Goal: Task Accomplishment & Management: Manage account settings

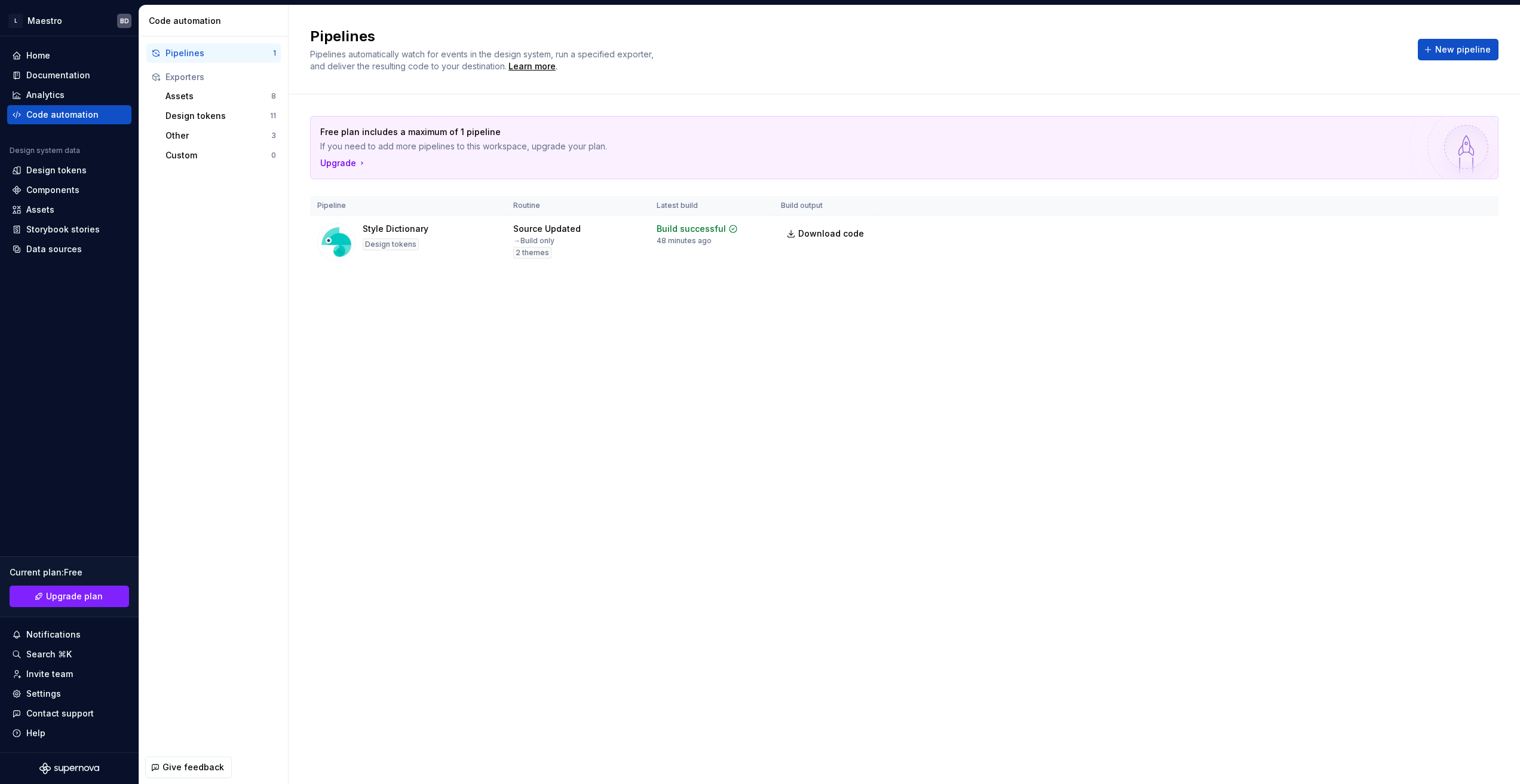
drag, startPoint x: 595, startPoint y: 306, endPoint x: 566, endPoint y: 291, distance: 32.6
click at [579, 299] on div "Free plan includes a maximum of 1 pipeline If you need to add more pipelines to…" at bounding box center [905, 205] width 1189 height 219
click at [67, 170] on div "Design tokens" at bounding box center [57, 170] width 61 height 12
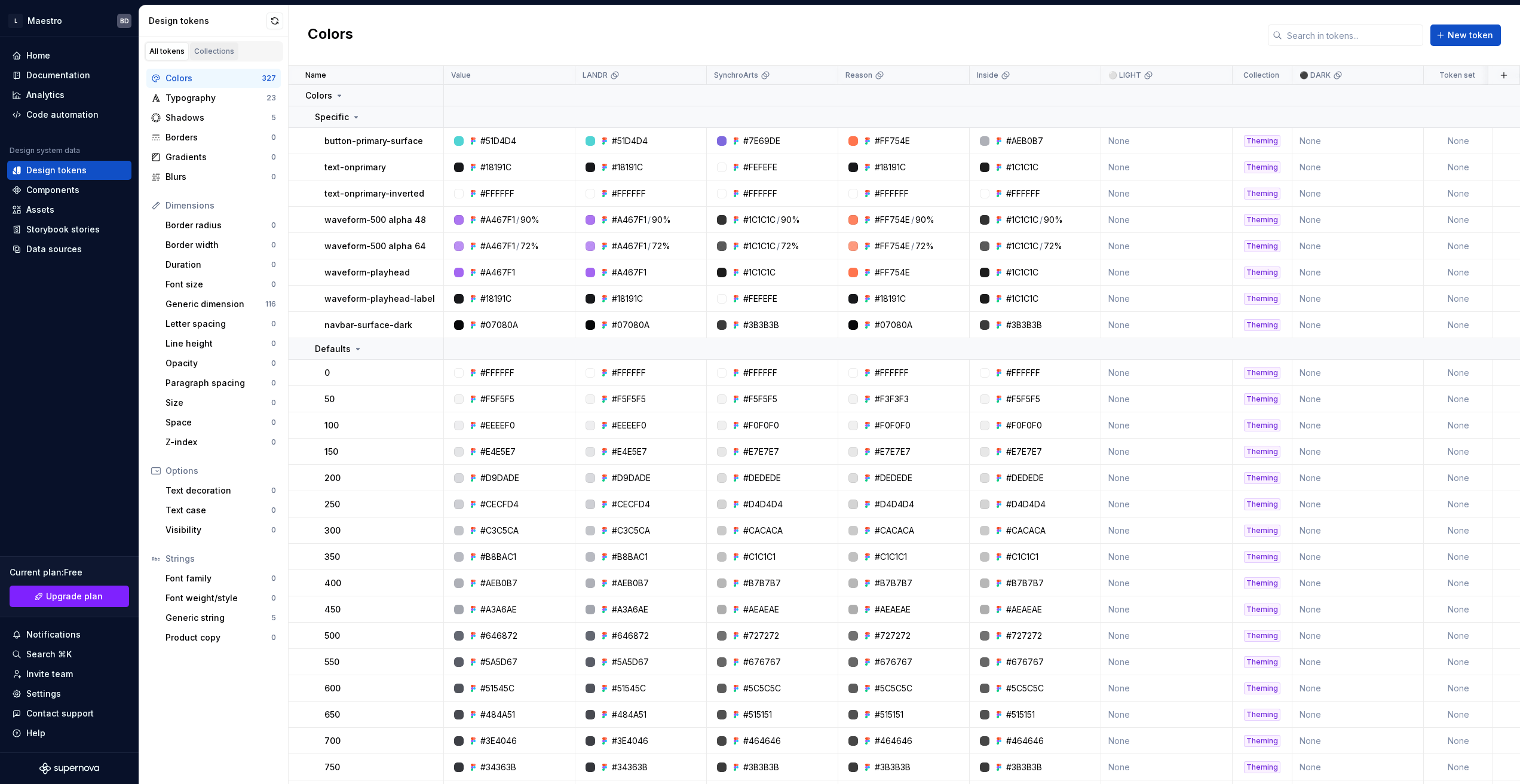
click at [212, 43] on link "Collections" at bounding box center [215, 52] width 48 height 18
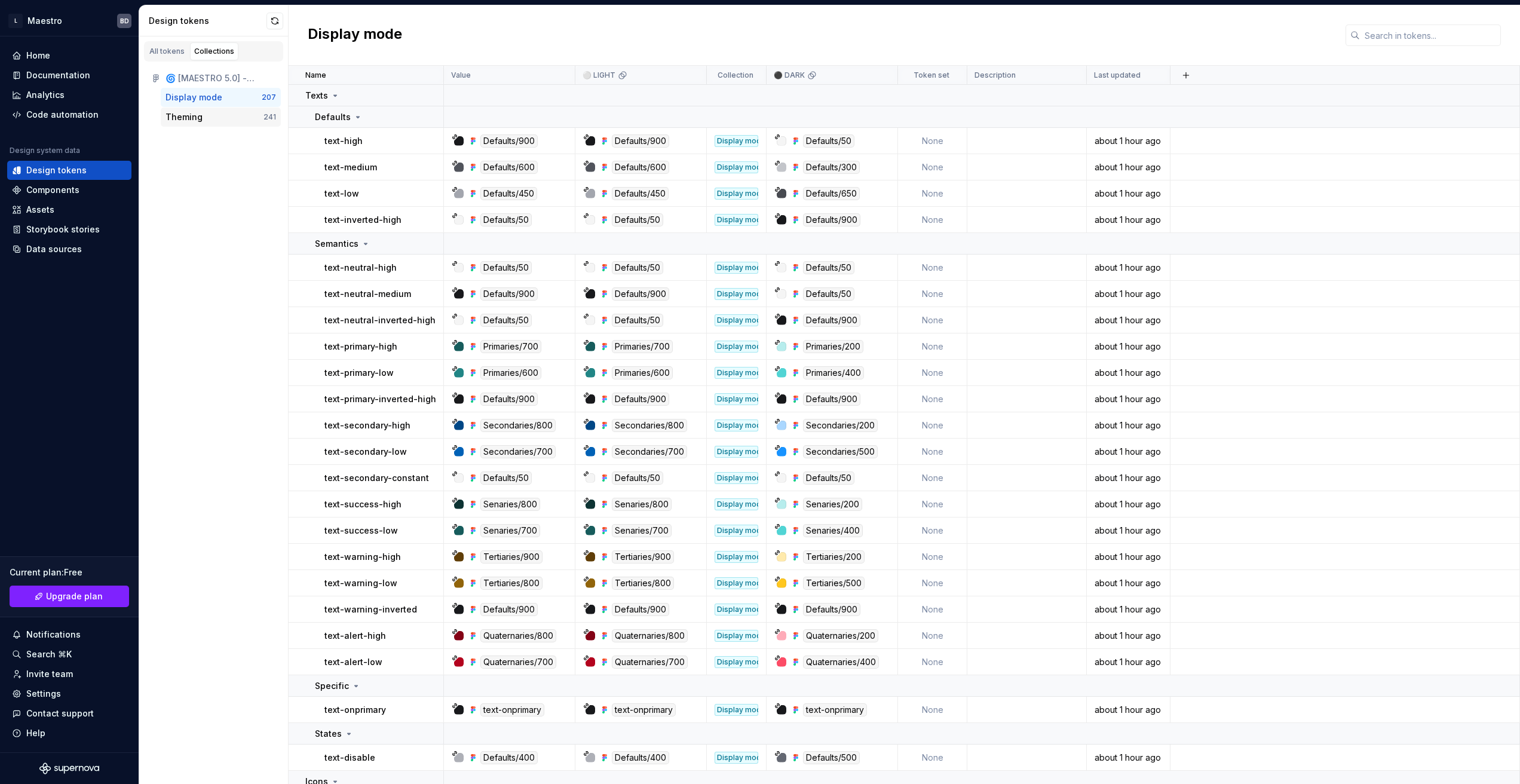
click at [207, 120] on div "Theming" at bounding box center [215, 117] width 98 height 12
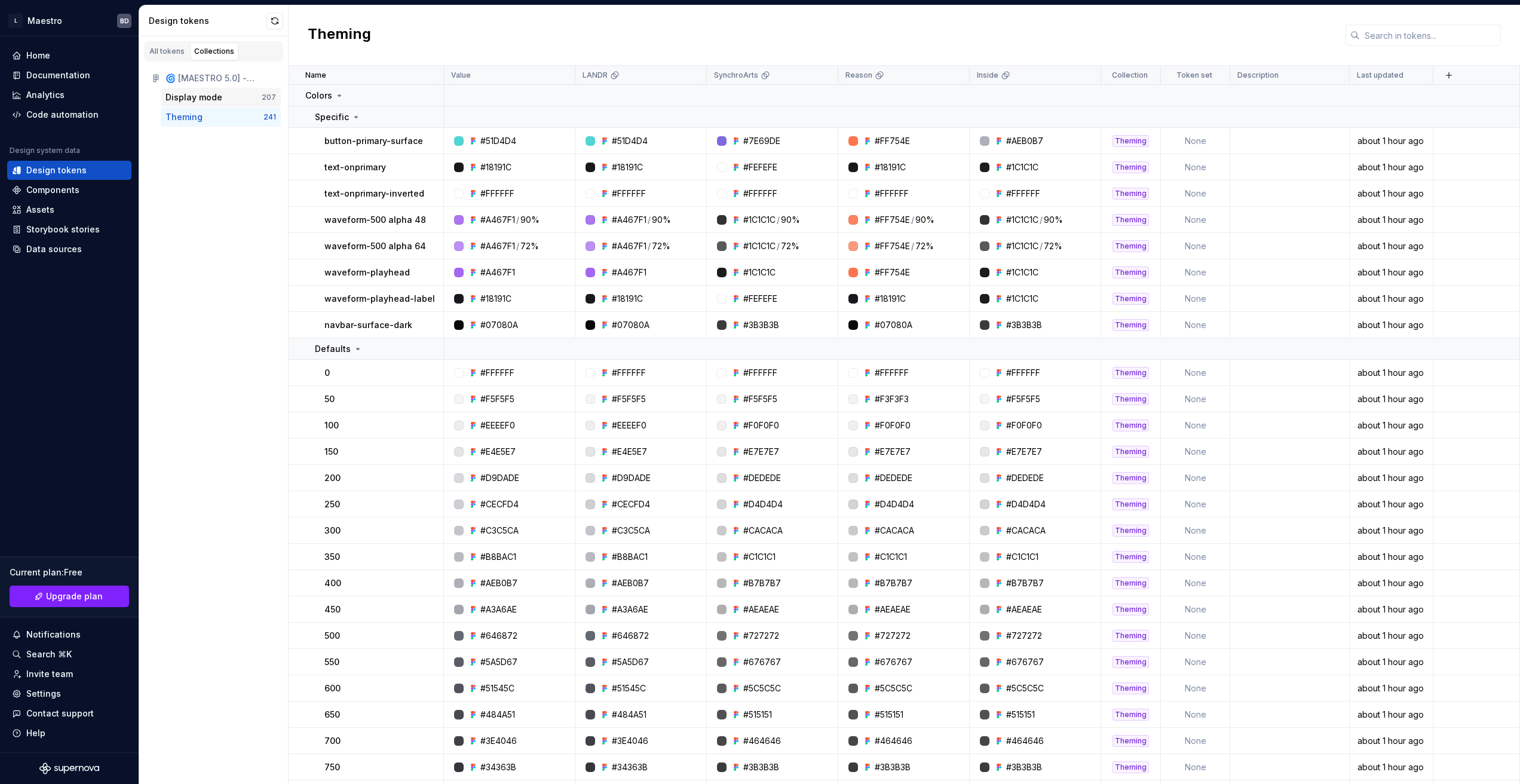
click at [207, 99] on div "Display mode" at bounding box center [194, 97] width 57 height 12
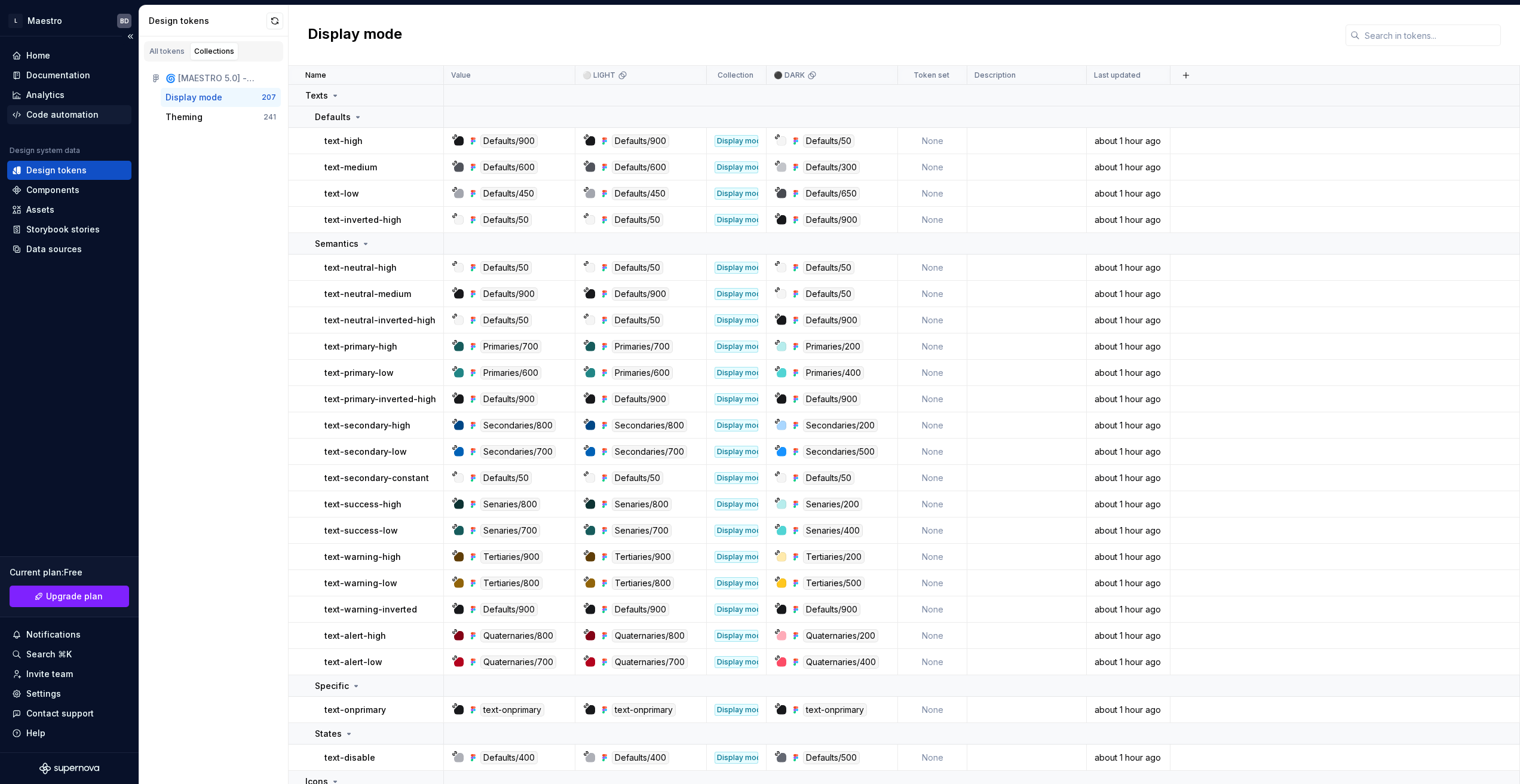
click at [57, 112] on div "Code automation" at bounding box center [62, 115] width 72 height 12
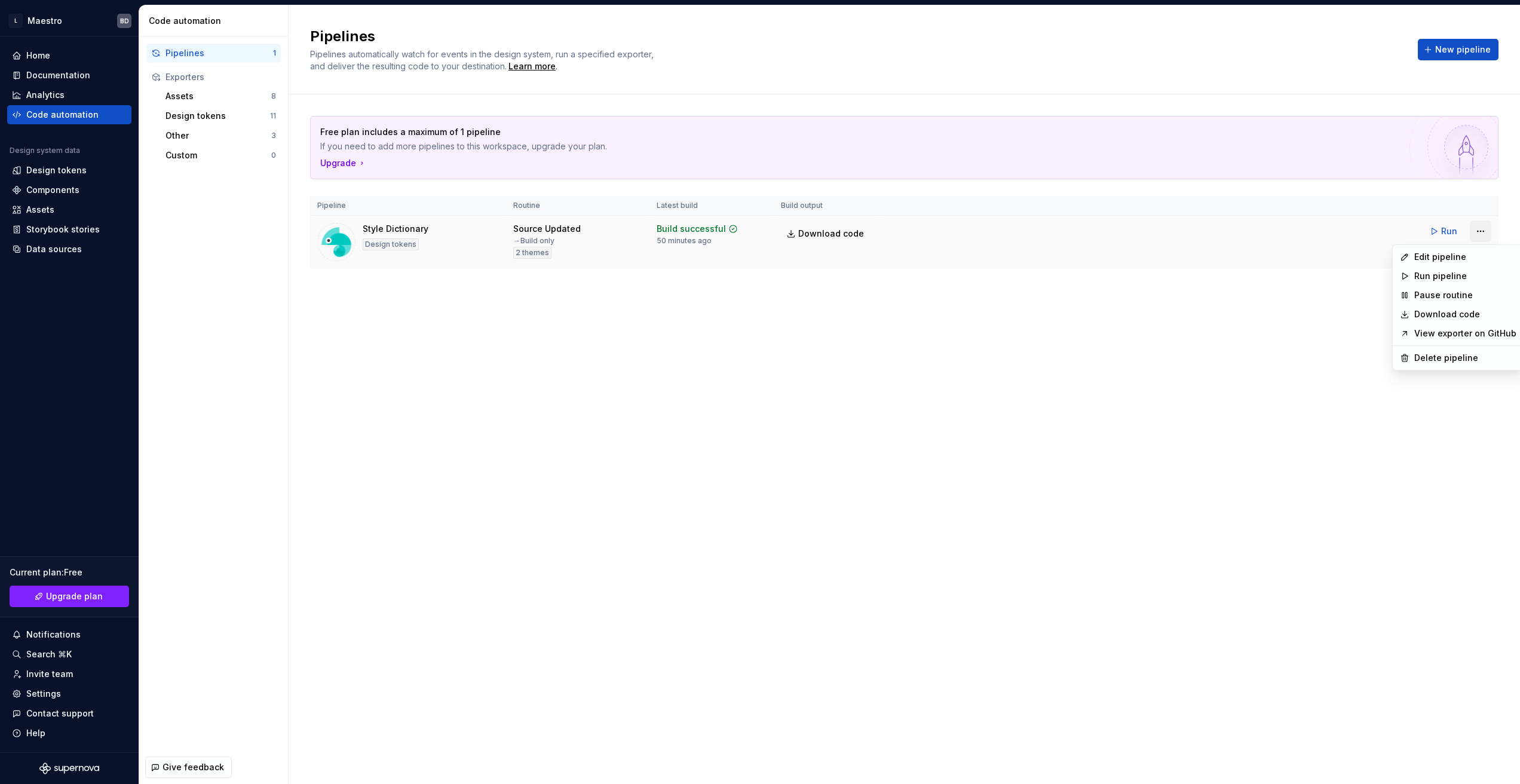
click at [1484, 230] on html "L Maestro BD Home Documentation Analytics Code automation Design system data De…" at bounding box center [760, 392] width 1520 height 784
click at [1449, 259] on div "Edit pipeline" at bounding box center [1465, 257] width 102 height 12
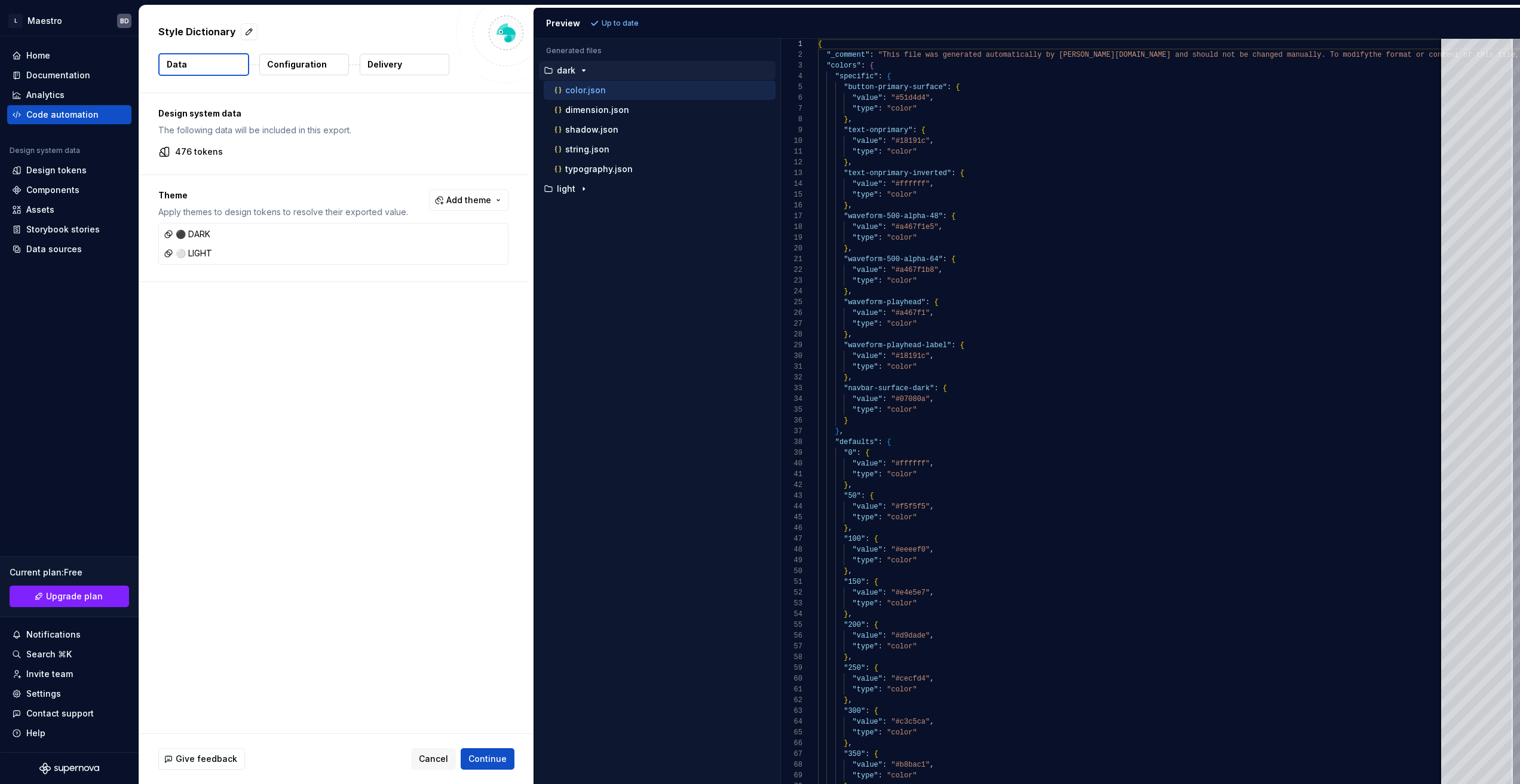
click at [313, 62] on p "Configuration" at bounding box center [297, 64] width 60 height 12
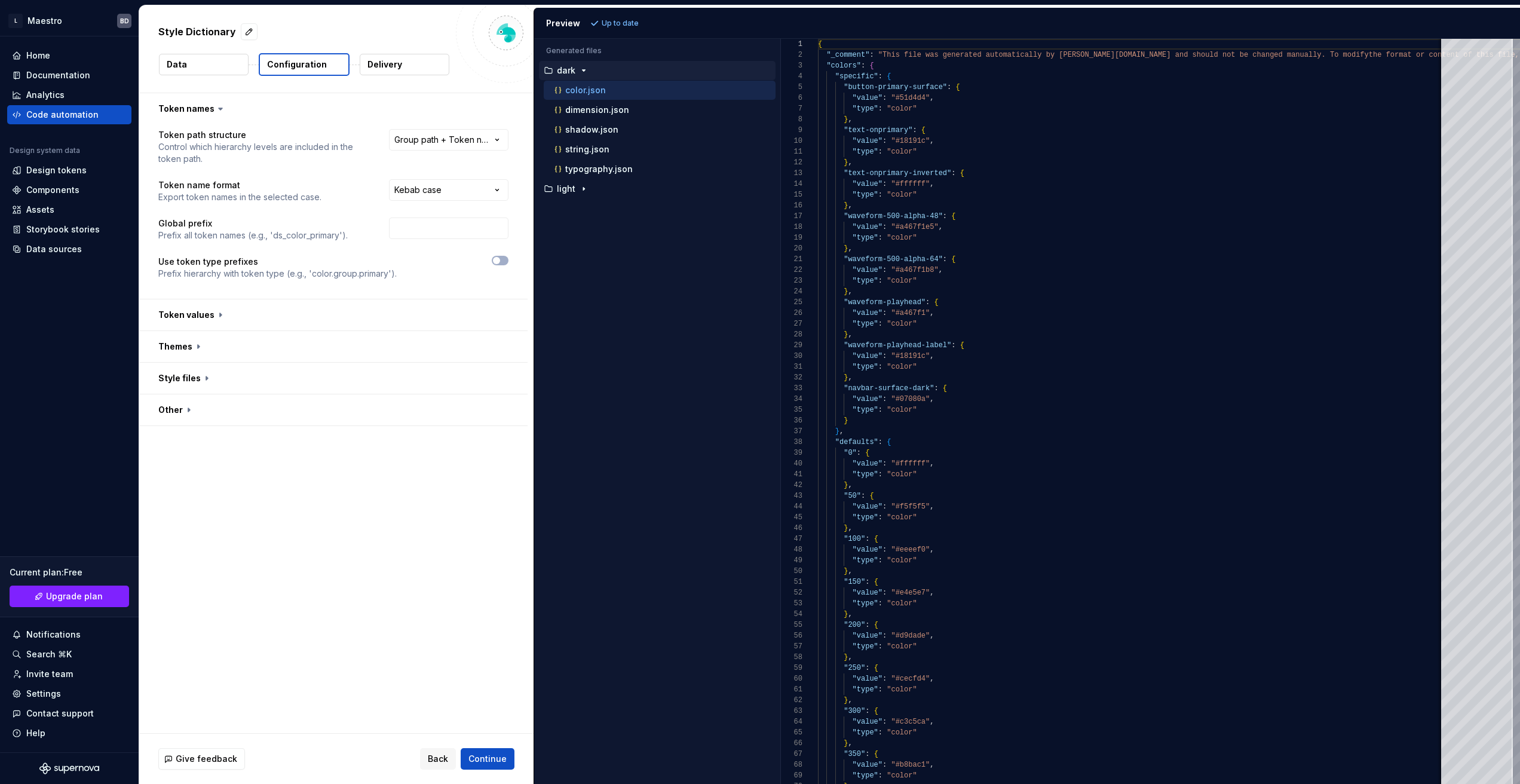
click at [401, 66] on p "Delivery" at bounding box center [385, 64] width 35 height 12
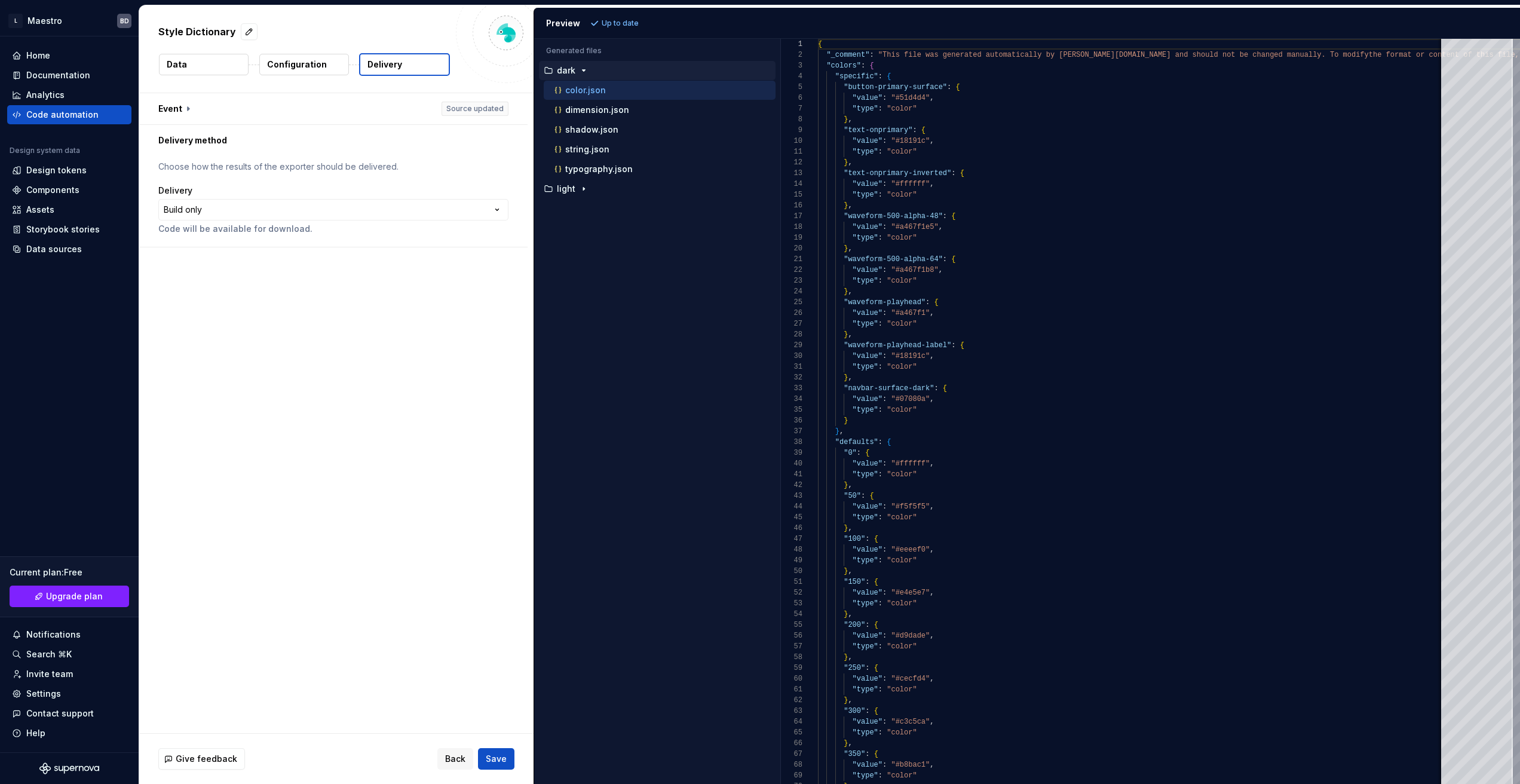
click at [345, 348] on div "**********" at bounding box center [336, 413] width 394 height 640
click at [76, 171] on div "Design tokens" at bounding box center [57, 170] width 61 height 12
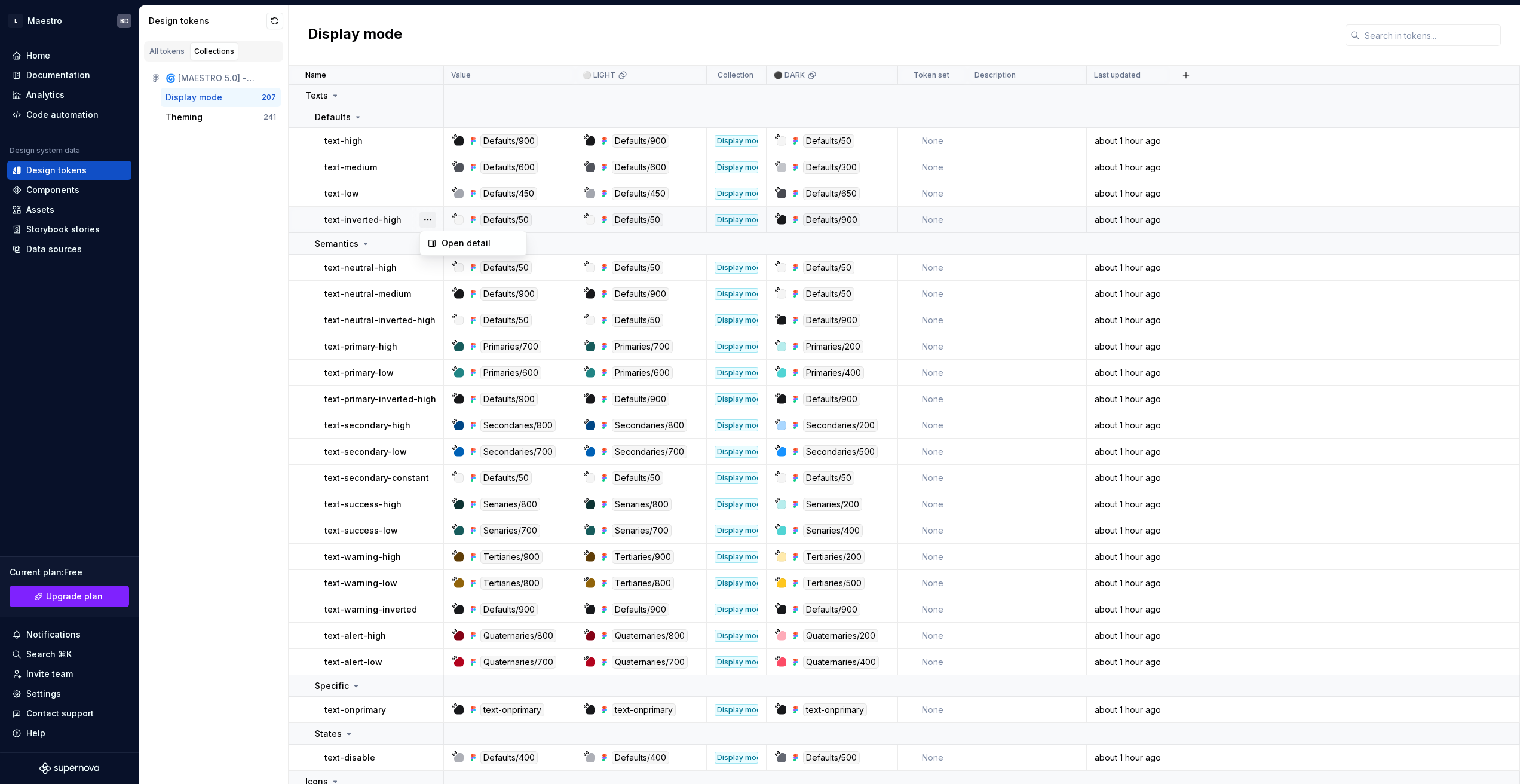
click at [429, 221] on button "button" at bounding box center [428, 219] width 17 height 17
click at [456, 248] on div "Open detail" at bounding box center [480, 243] width 77 height 12
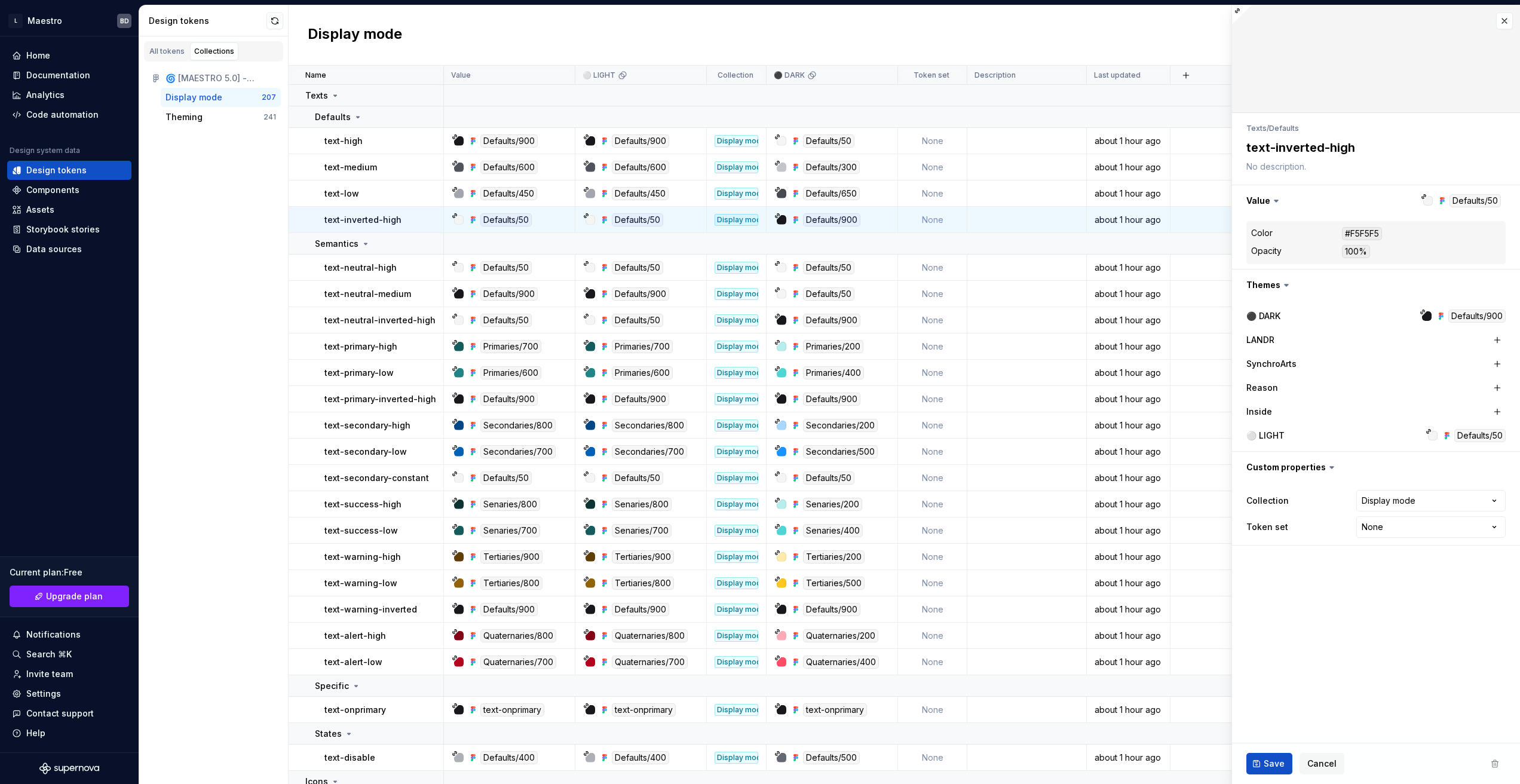
type textarea "*"
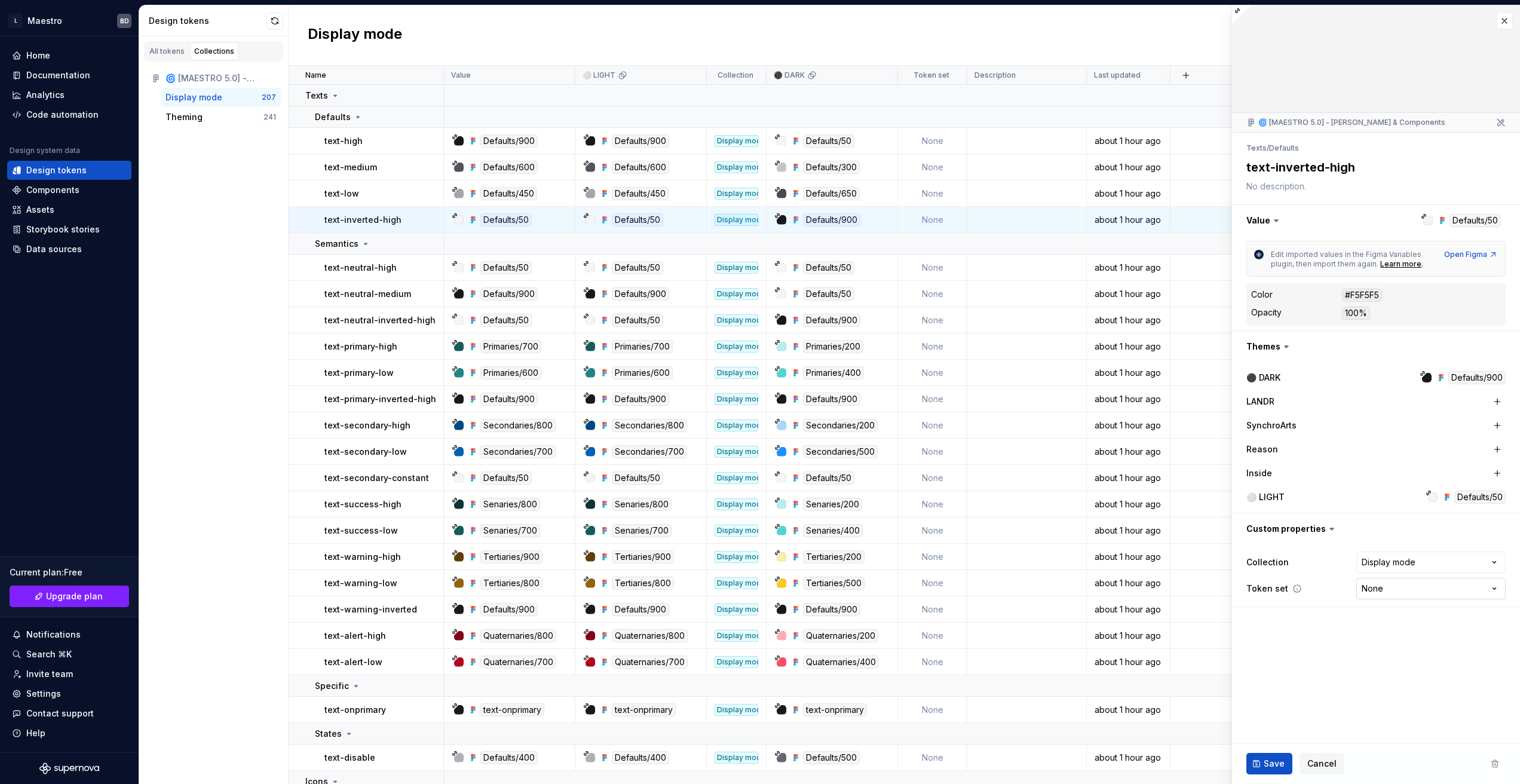
click at [1399, 590] on html "L Maestro BD Home Documentation Analytics Code automation Design system data De…" at bounding box center [760, 392] width 1520 height 784
select select "**********"
click at [1274, 762] on span "Save" at bounding box center [1274, 763] width 21 height 12
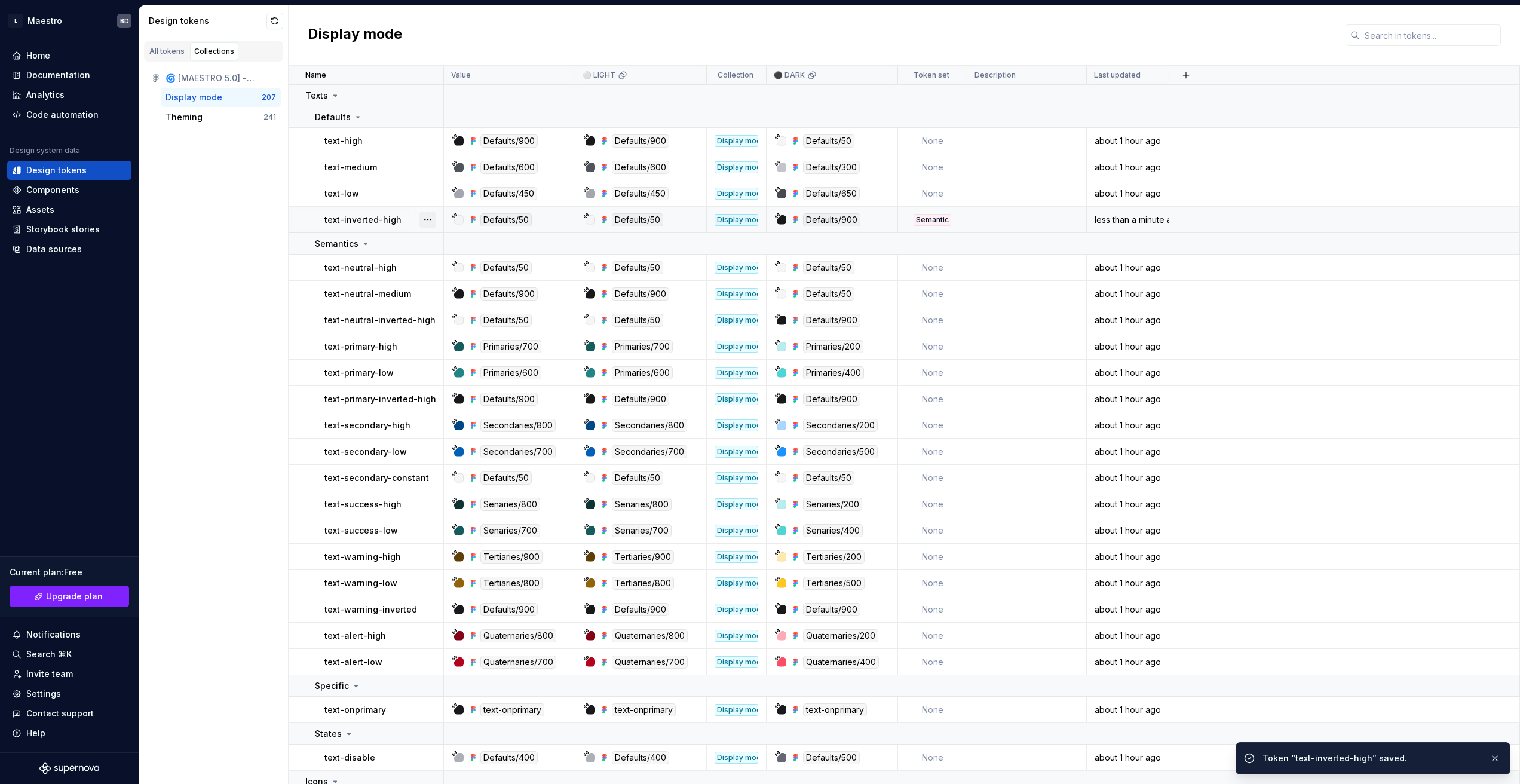
click at [425, 222] on button "button" at bounding box center [428, 219] width 17 height 17
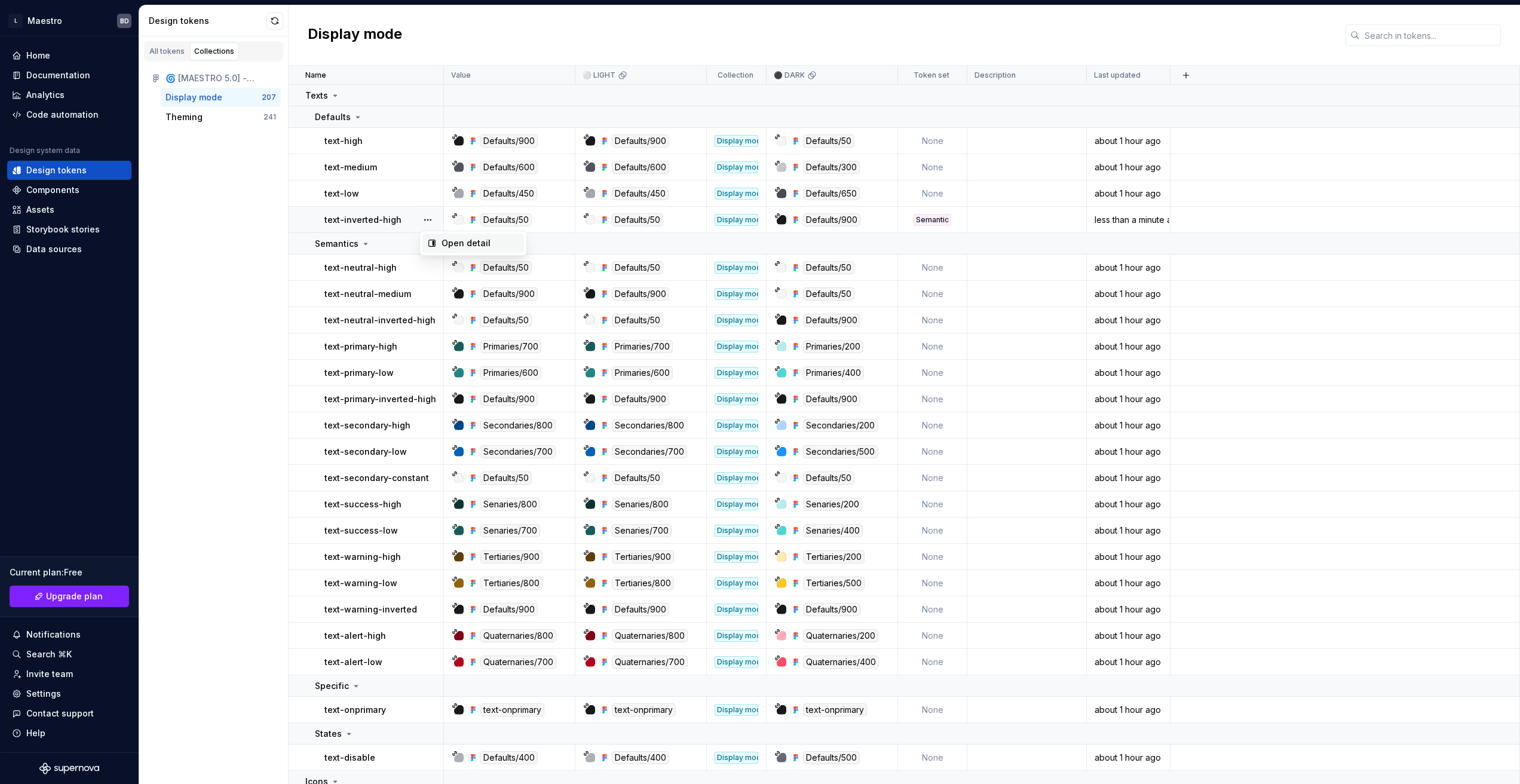
click at [451, 244] on div "Open detail" at bounding box center [480, 243] width 77 height 12
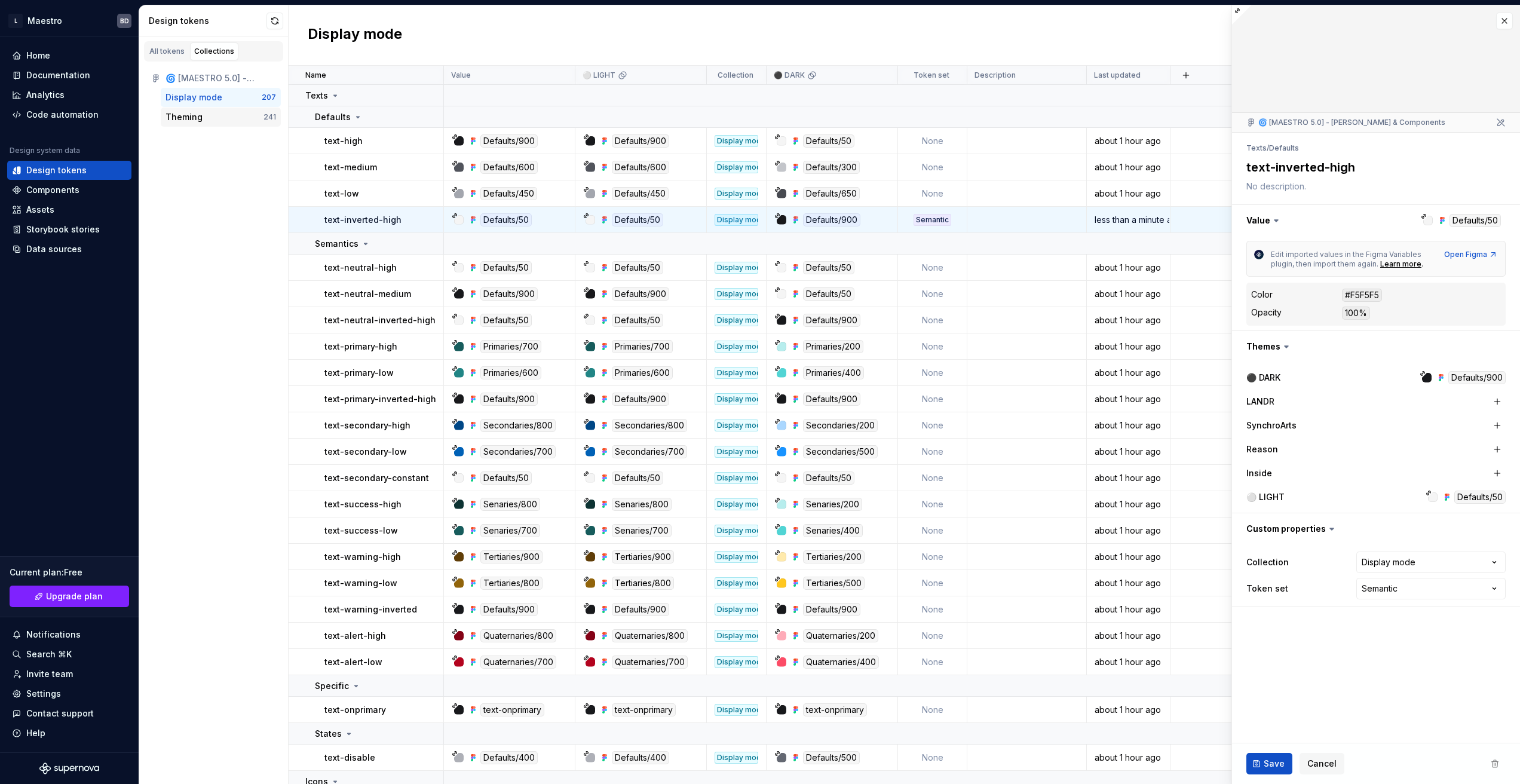
click at [199, 121] on div "Theming" at bounding box center [184, 117] width 37 height 12
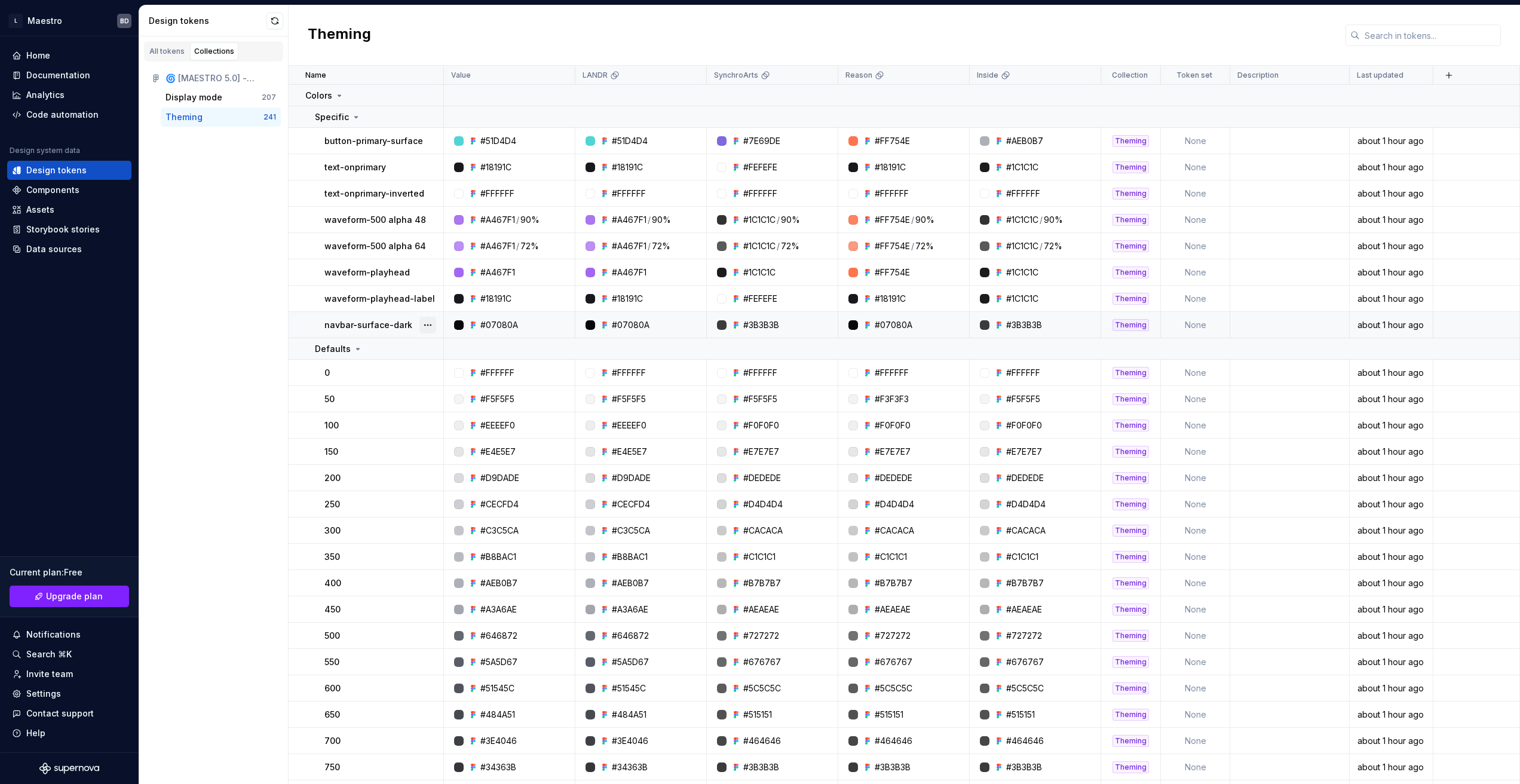
click at [435, 324] on button "button" at bounding box center [428, 325] width 17 height 17
click at [450, 348] on div "Open detail" at bounding box center [480, 348] width 77 height 12
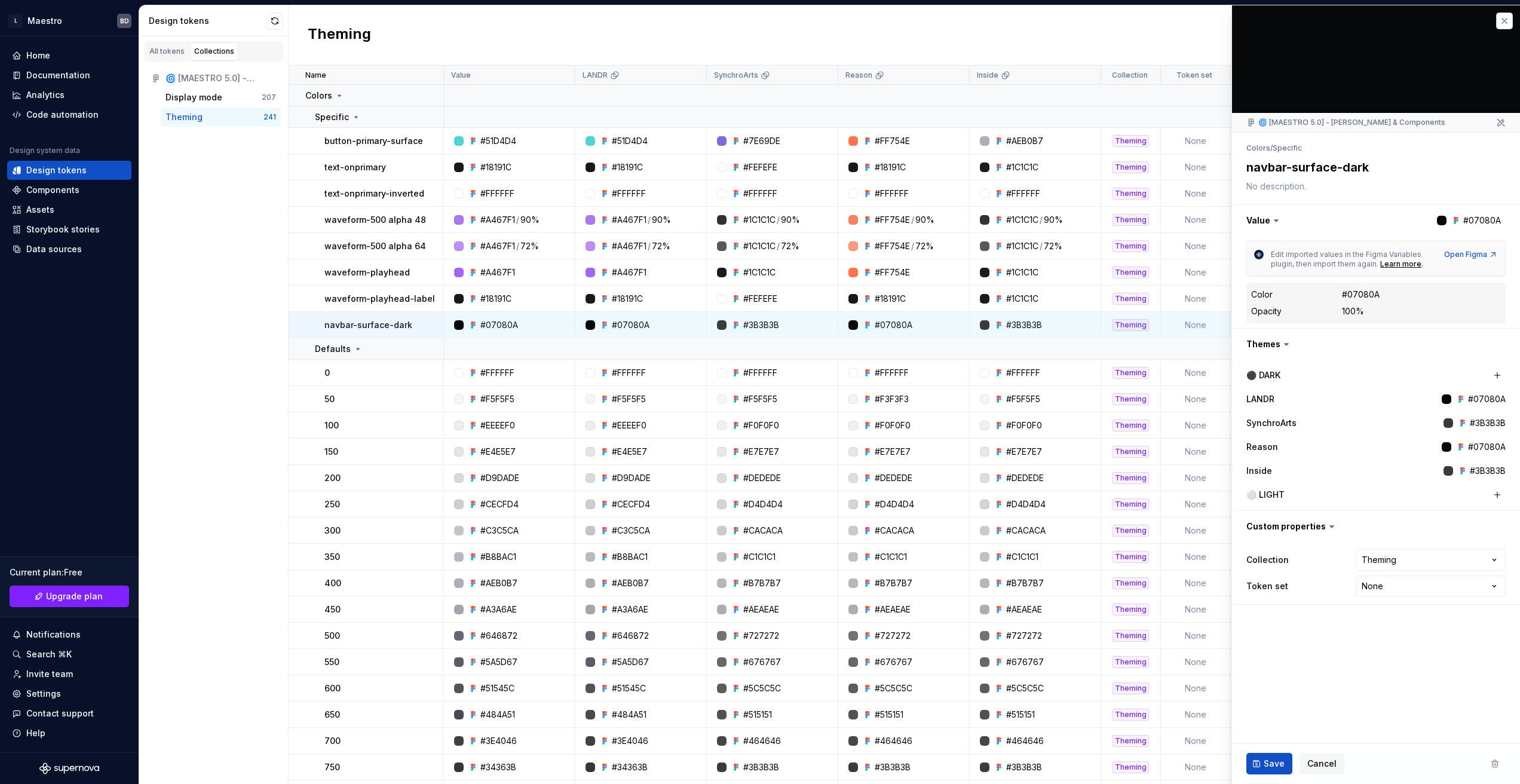
click at [1509, 22] on button "button" at bounding box center [1505, 21] width 17 height 17
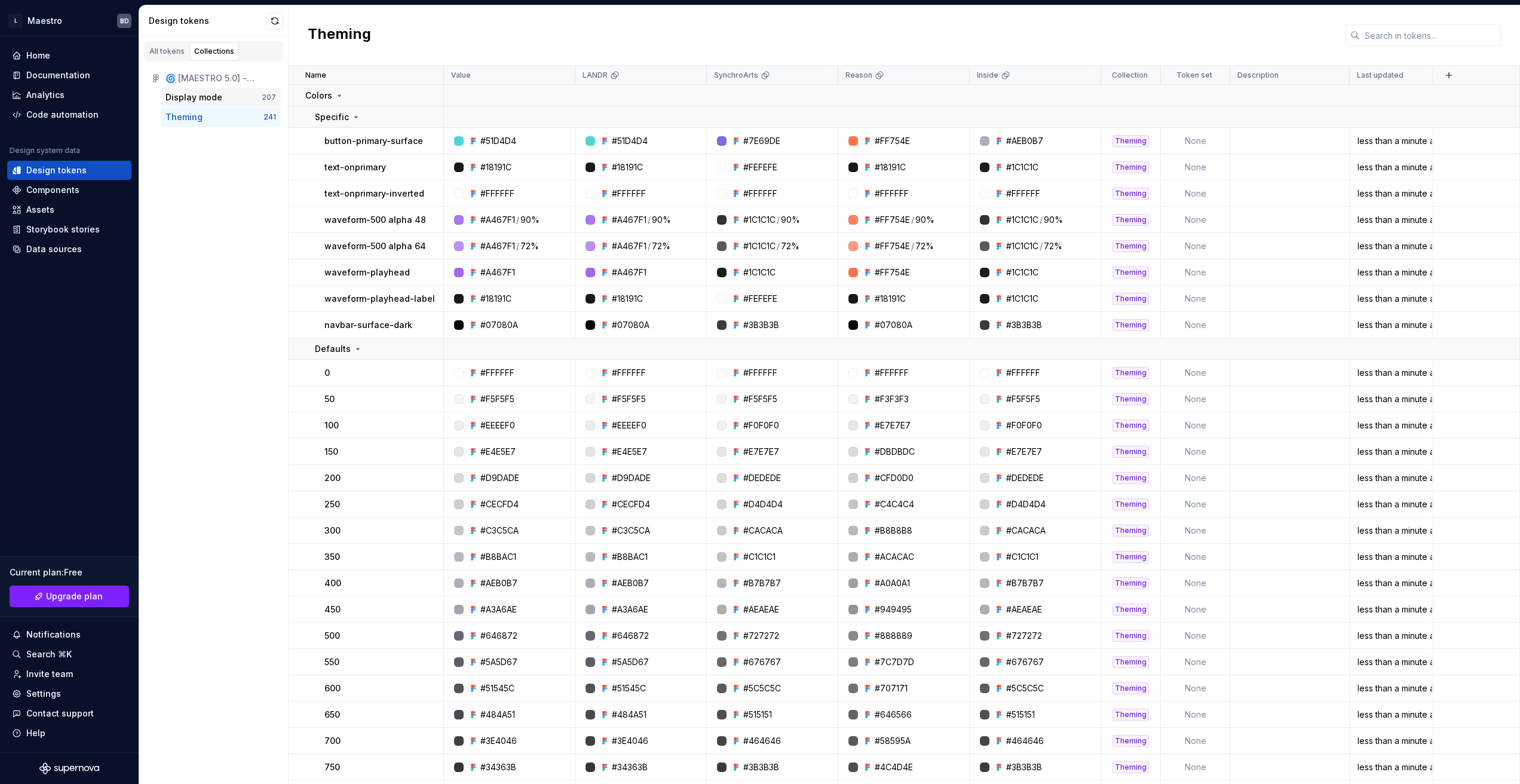
click at [210, 96] on div "Display mode" at bounding box center [194, 97] width 57 height 12
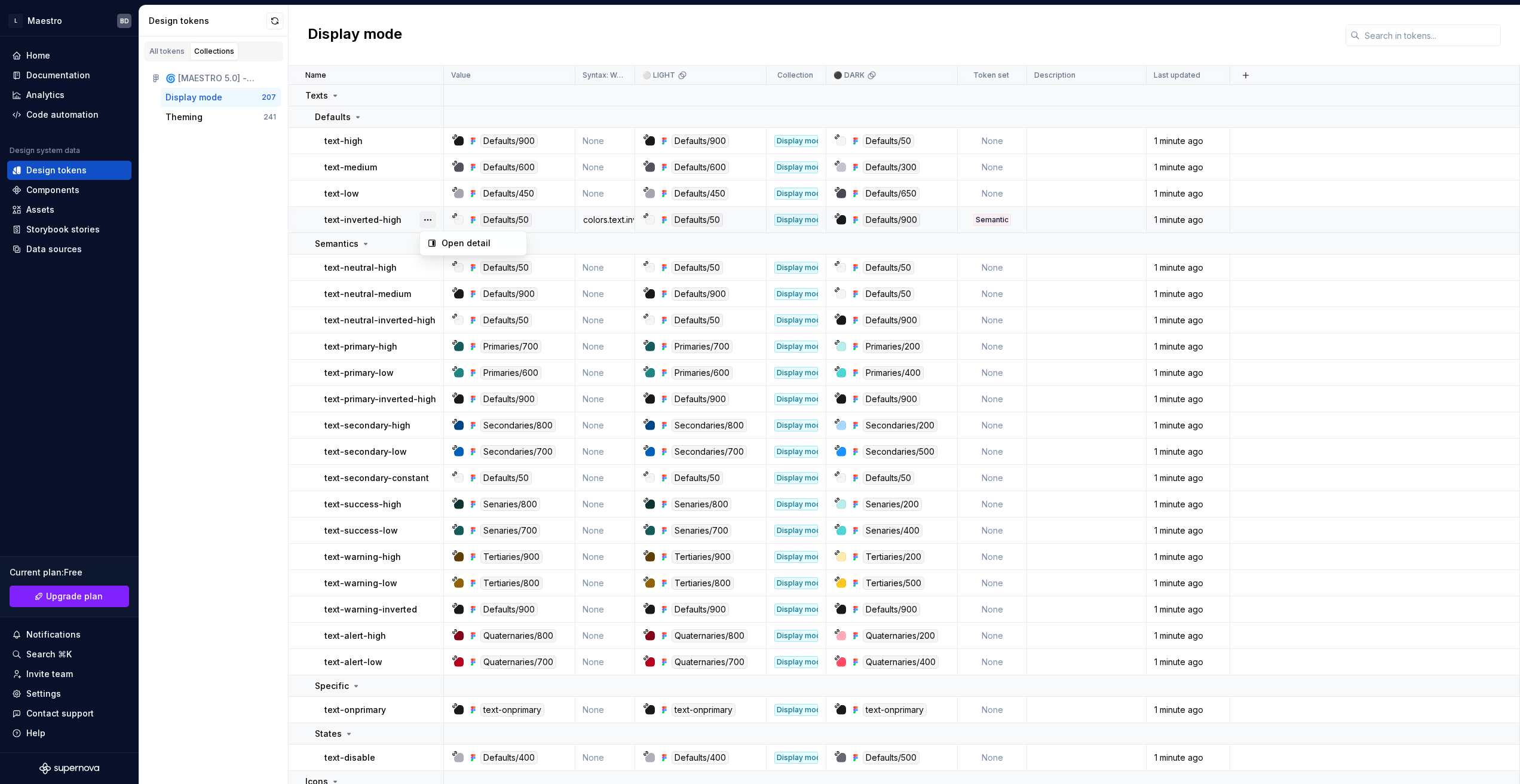
click at [424, 219] on button "button" at bounding box center [428, 219] width 17 height 17
click at [445, 246] on div "Open detail" at bounding box center [480, 243] width 77 height 12
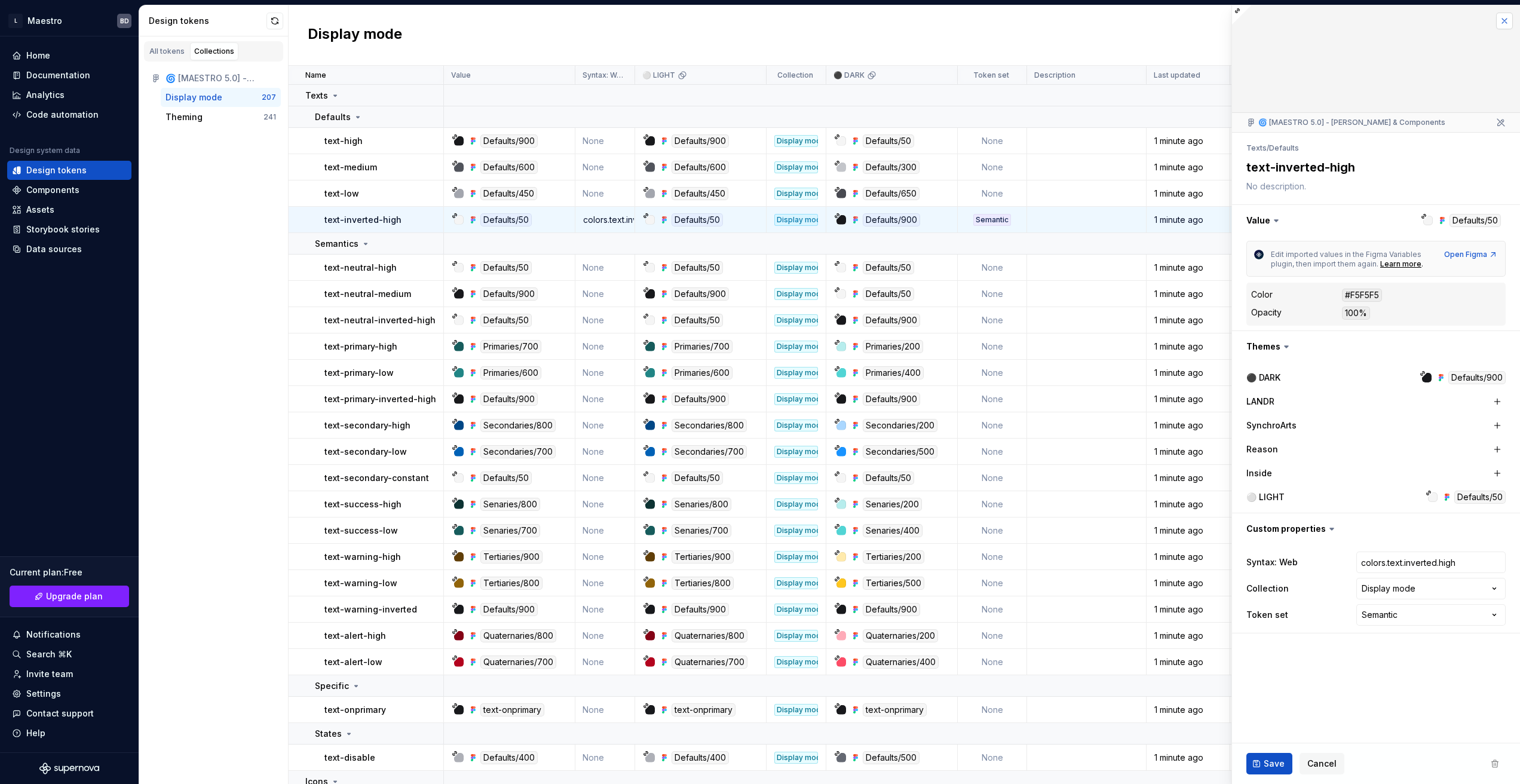
click at [1504, 20] on button "button" at bounding box center [1505, 21] width 17 height 17
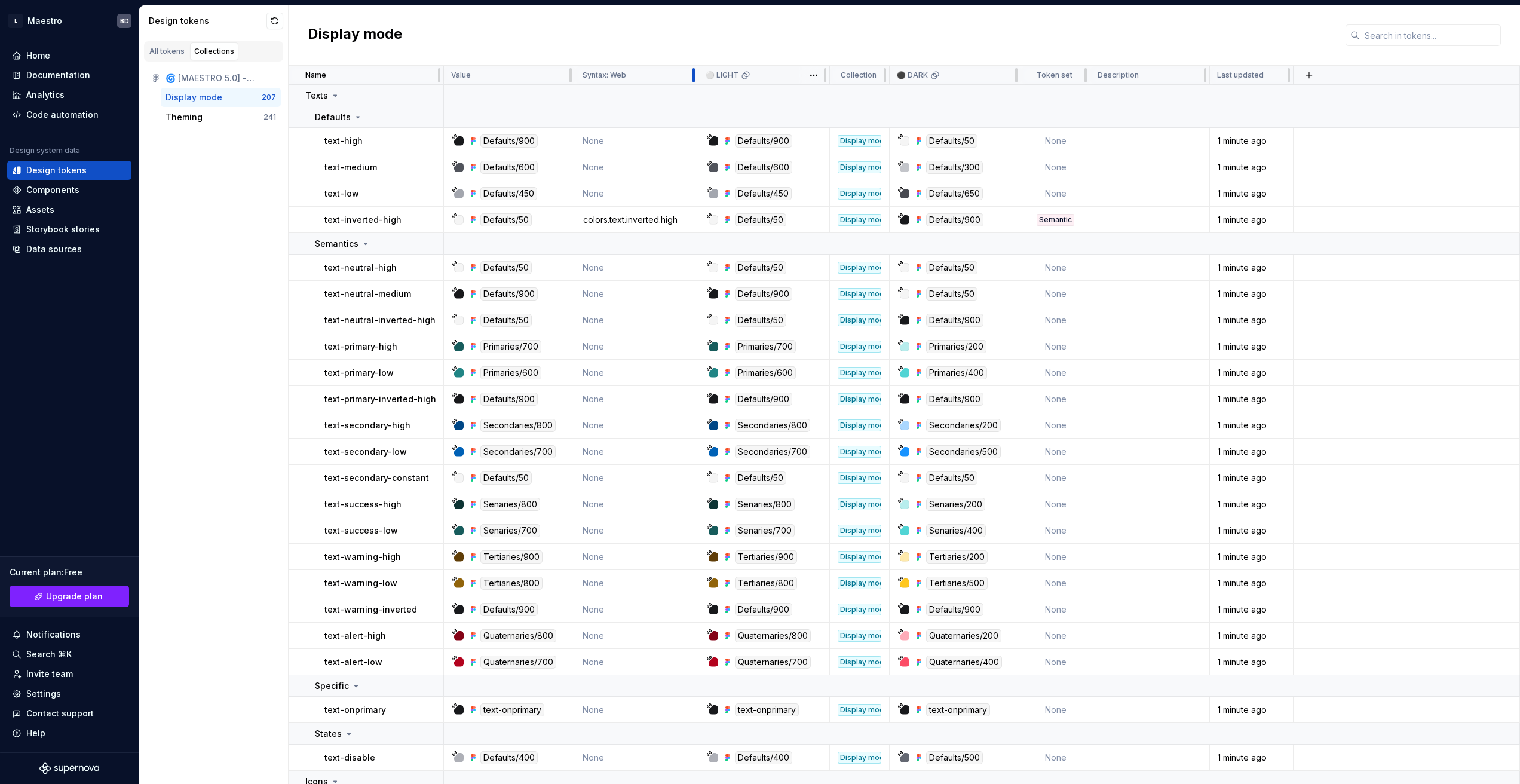
drag, startPoint x: 633, startPoint y: 73, endPoint x: 697, endPoint y: 74, distance: 64.0
click at [697, 74] on div at bounding box center [693, 75] width 9 height 19
click at [615, 138] on td "None" at bounding box center [637, 141] width 124 height 27
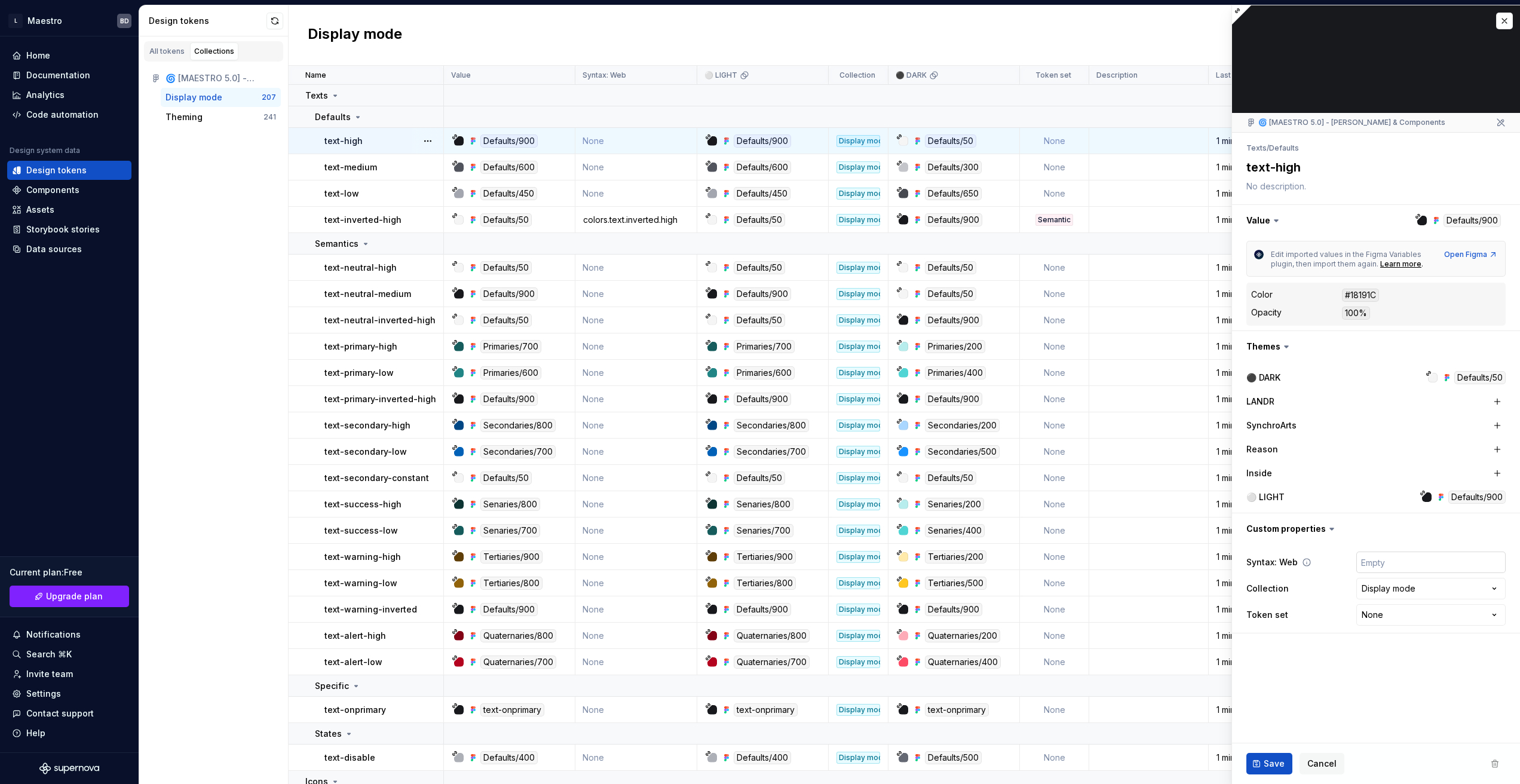
click at [1379, 563] on input "text" at bounding box center [1432, 562] width 150 height 22
type textarea "*"
click at [1503, 24] on button "button" at bounding box center [1505, 21] width 17 height 17
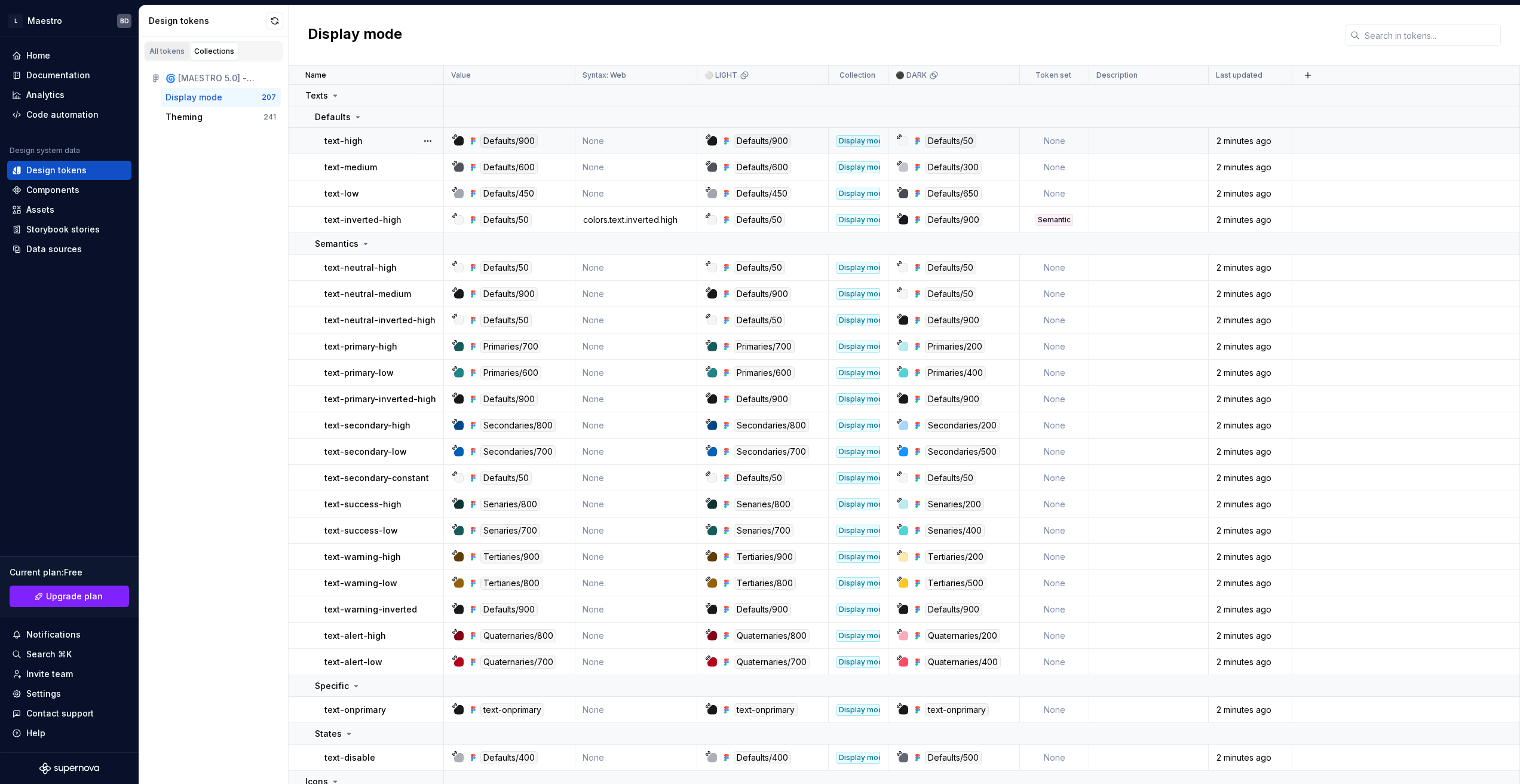
click at [174, 55] on div "All tokens" at bounding box center [167, 51] width 35 height 9
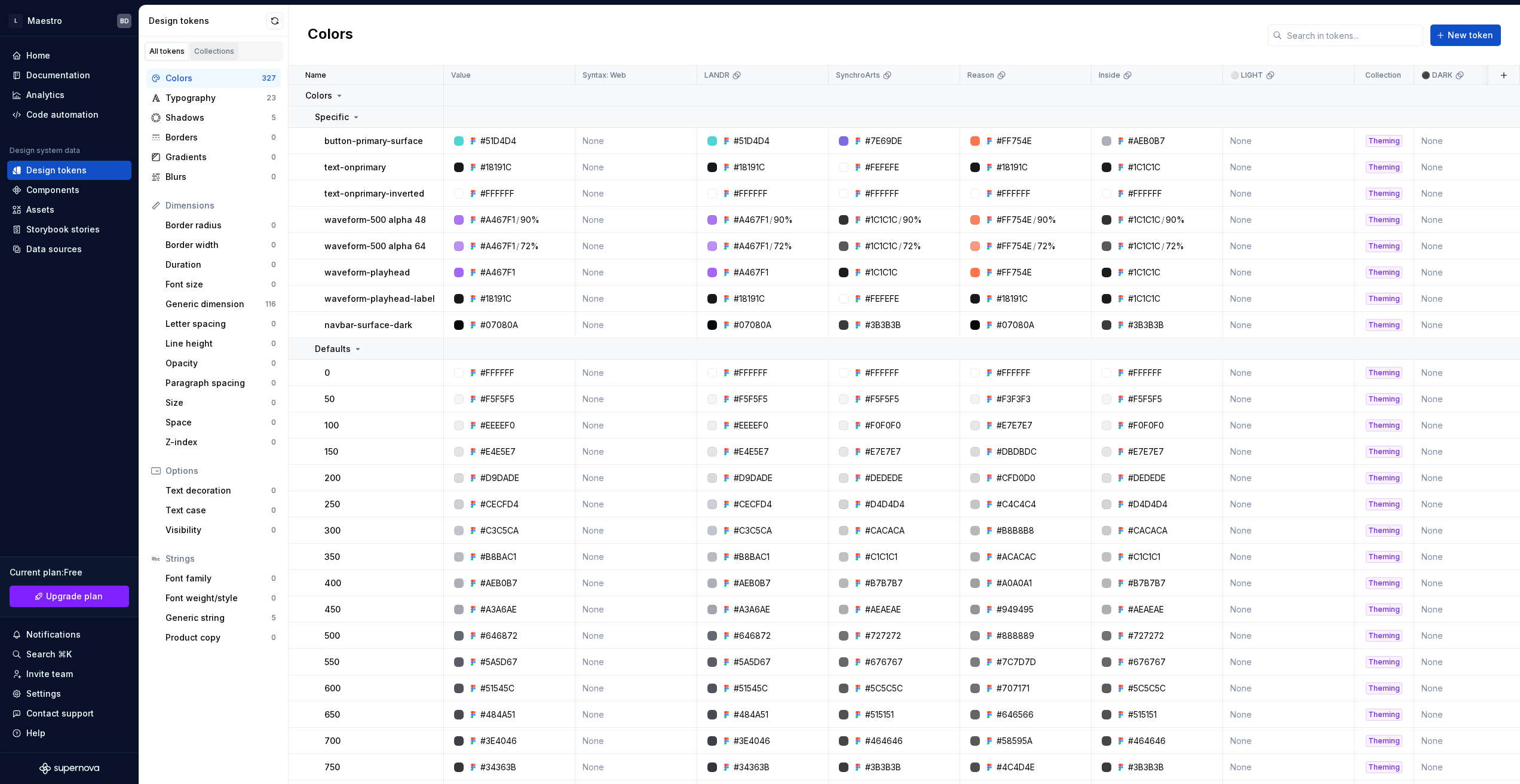
click at [215, 52] on div "Collections" at bounding box center [215, 51] width 40 height 9
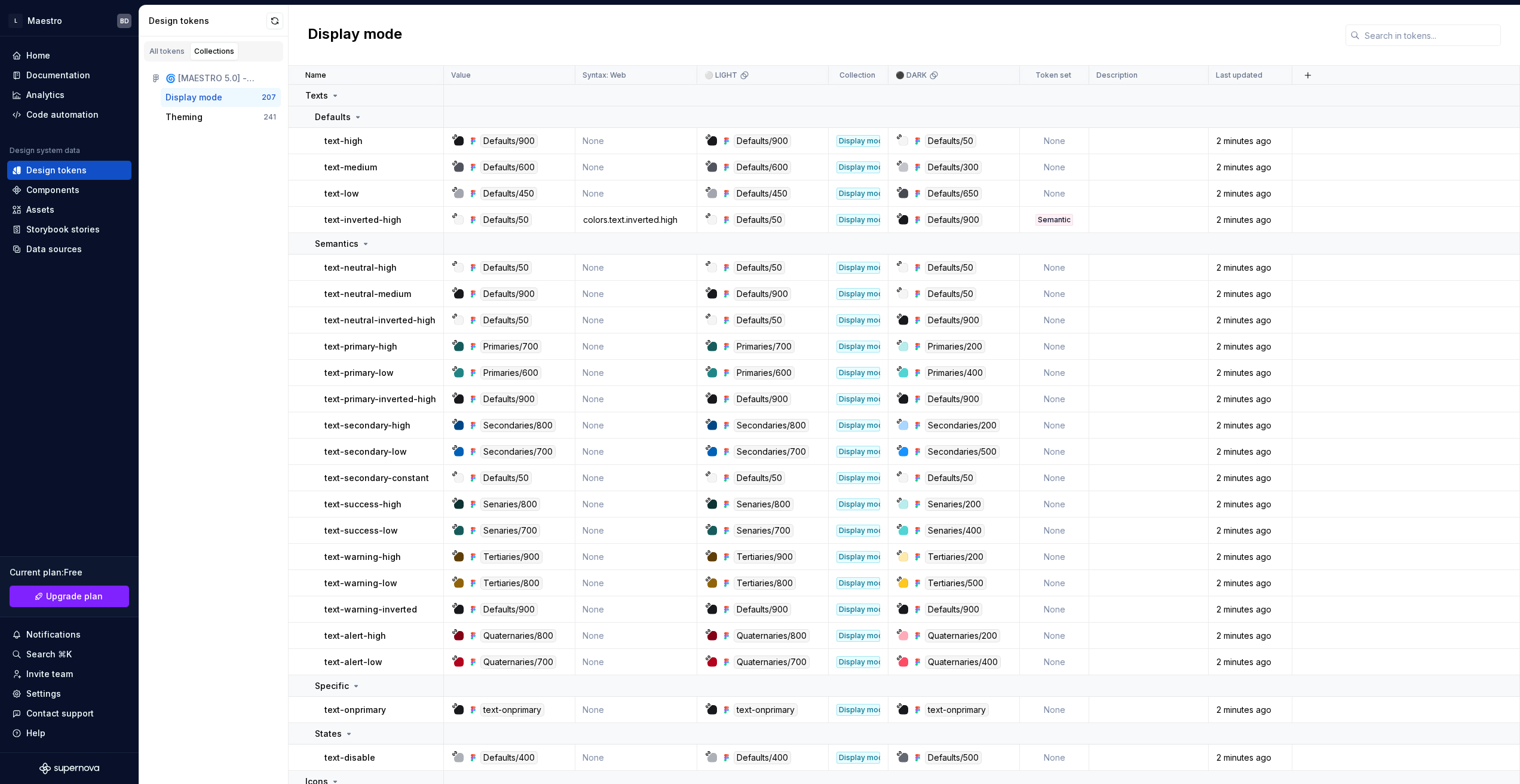
click at [222, 101] on div "Display mode" at bounding box center [214, 97] width 96 height 12
click at [170, 52] on div "All tokens" at bounding box center [167, 51] width 35 height 9
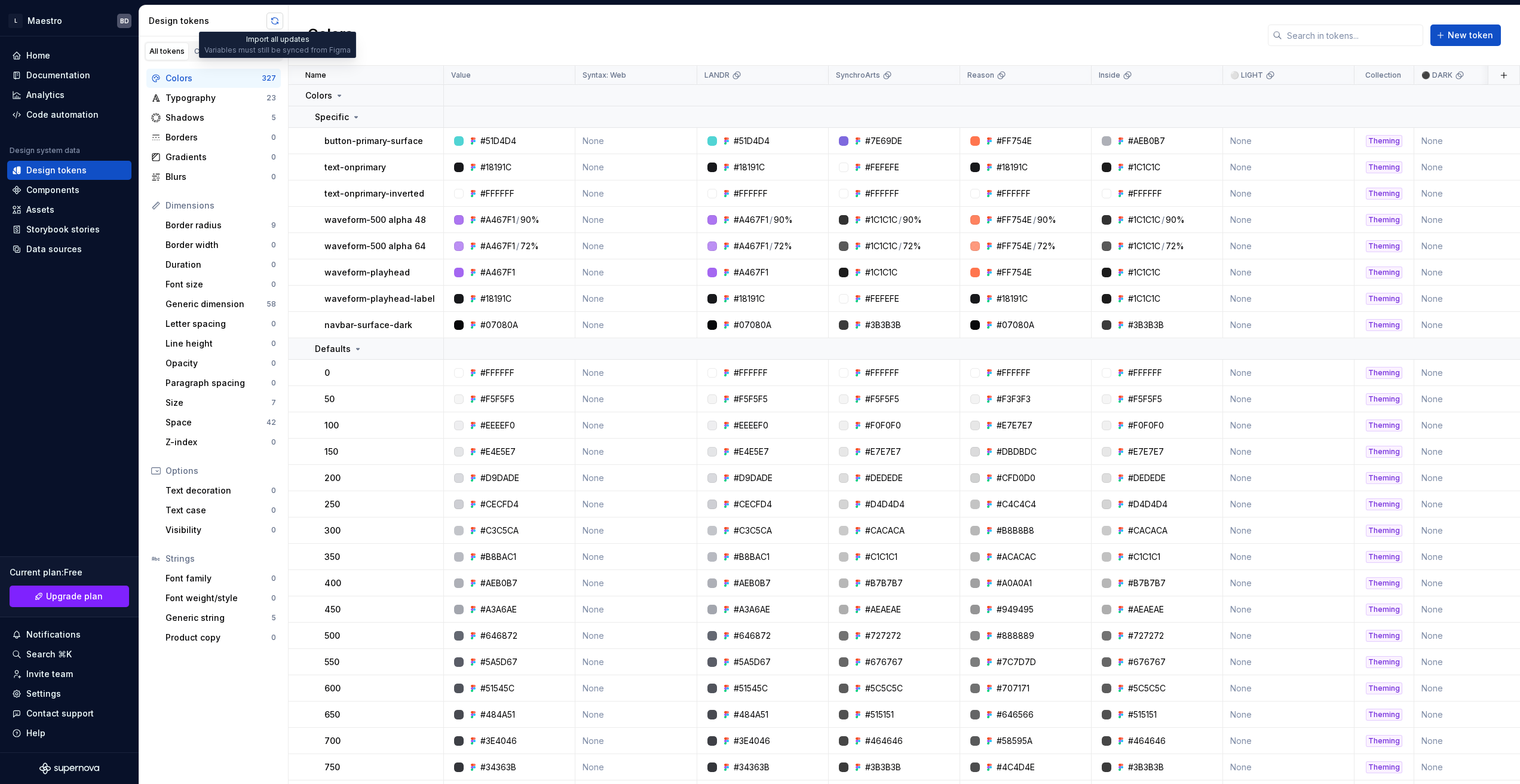
click at [275, 22] on button "button" at bounding box center [275, 21] width 17 height 17
click at [223, 97] on div "Typography" at bounding box center [215, 98] width 101 height 12
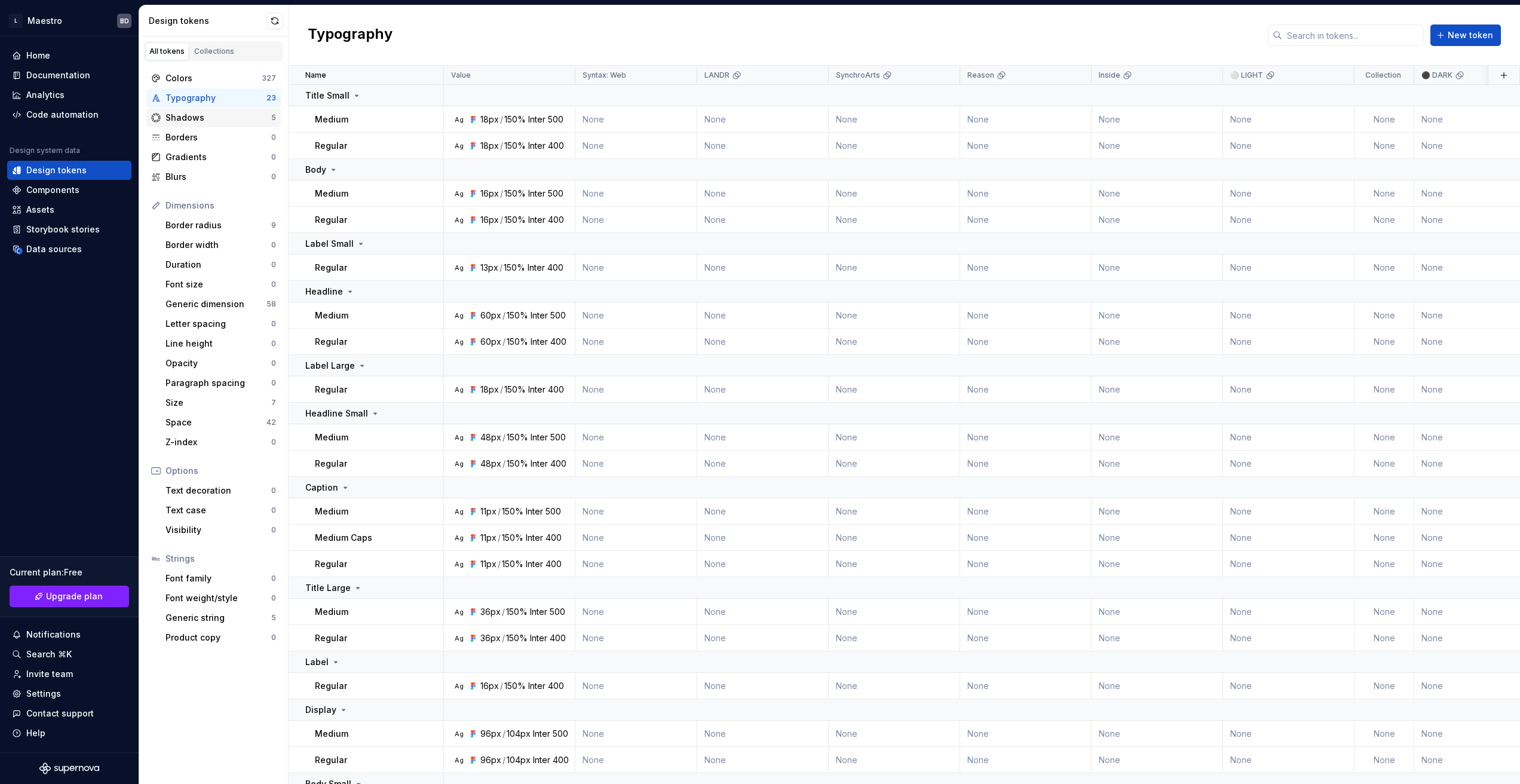
click at [218, 116] on div "Shadows" at bounding box center [218, 117] width 106 height 12
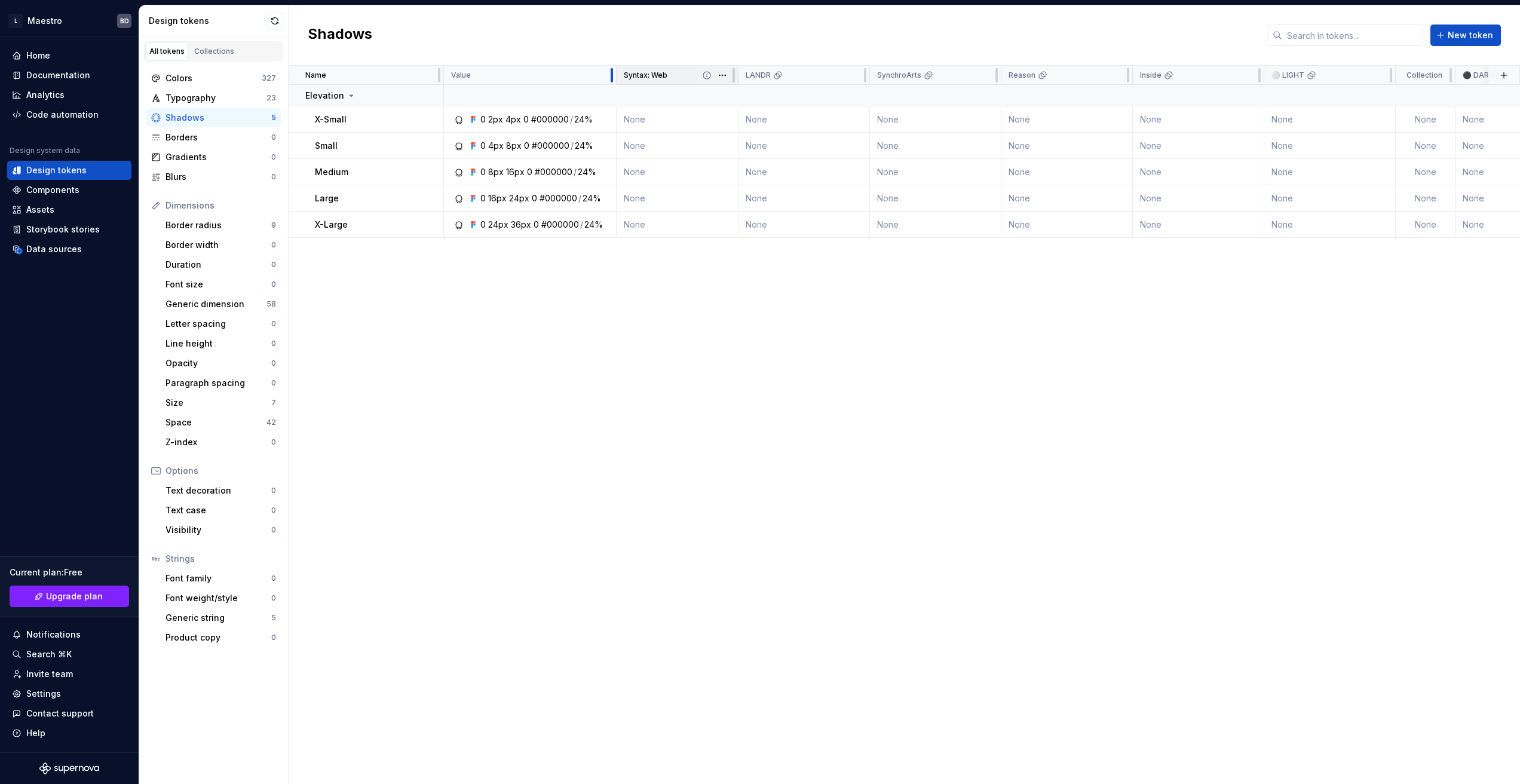
drag, startPoint x: 573, startPoint y: 71, endPoint x: 614, endPoint y: 73, distance: 41.0
click at [614, 73] on div at bounding box center [611, 75] width 9 height 19
click at [190, 81] on div "Colors" at bounding box center [214, 78] width 96 height 12
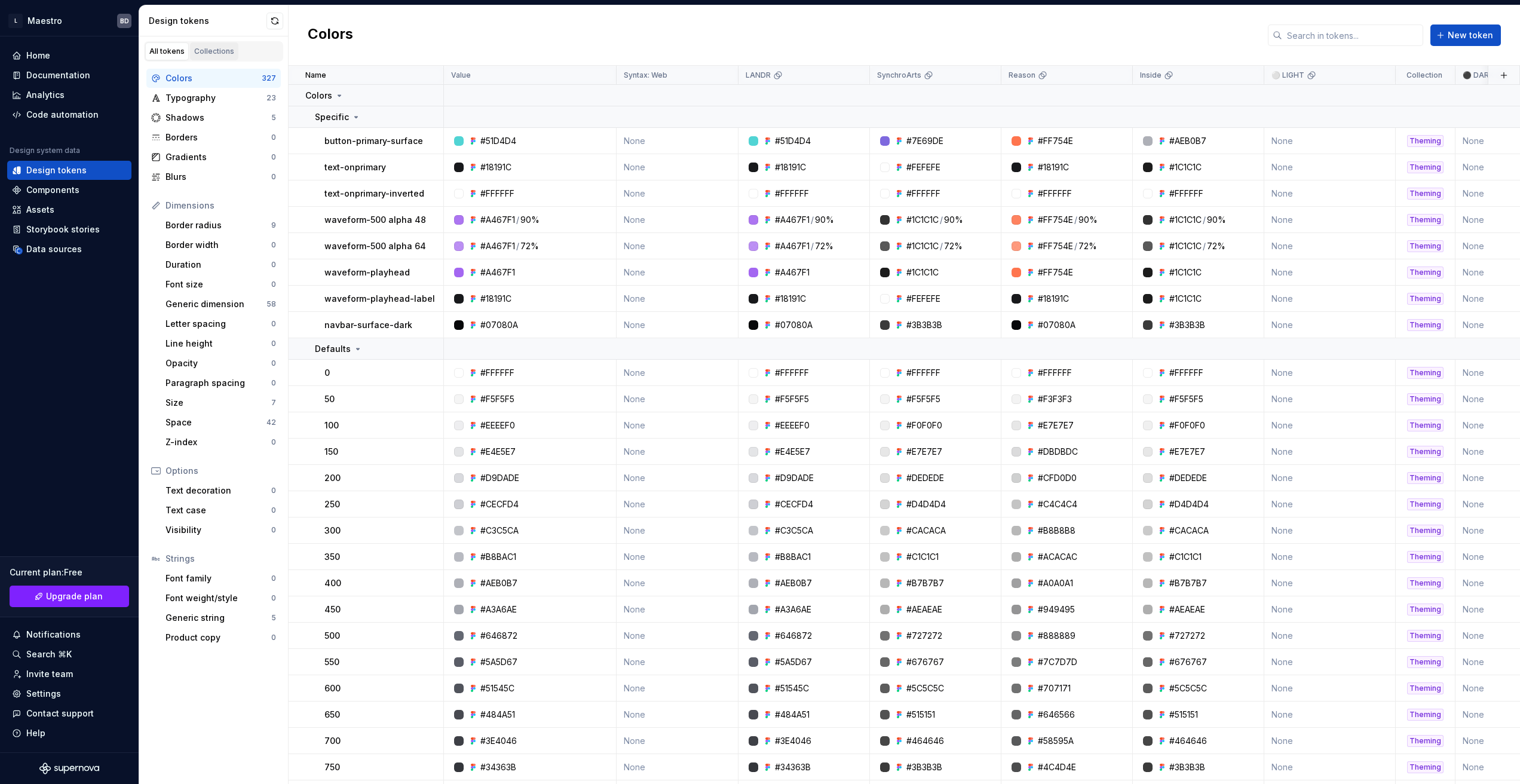
click at [210, 49] on div "Collections" at bounding box center [215, 51] width 40 height 9
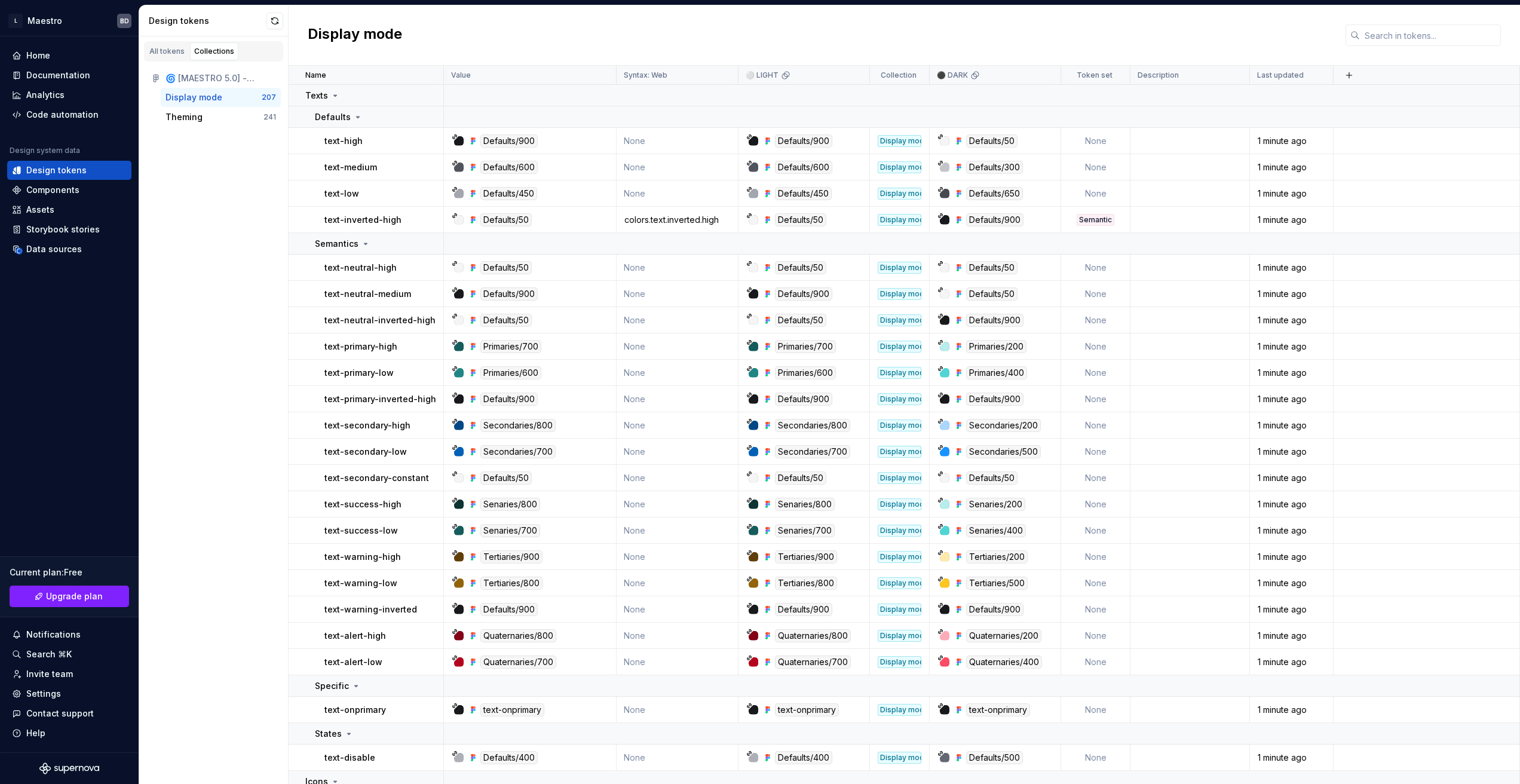
click at [206, 101] on div "Display mode" at bounding box center [194, 97] width 57 height 12
click at [200, 116] on div "Theming" at bounding box center [215, 117] width 98 height 12
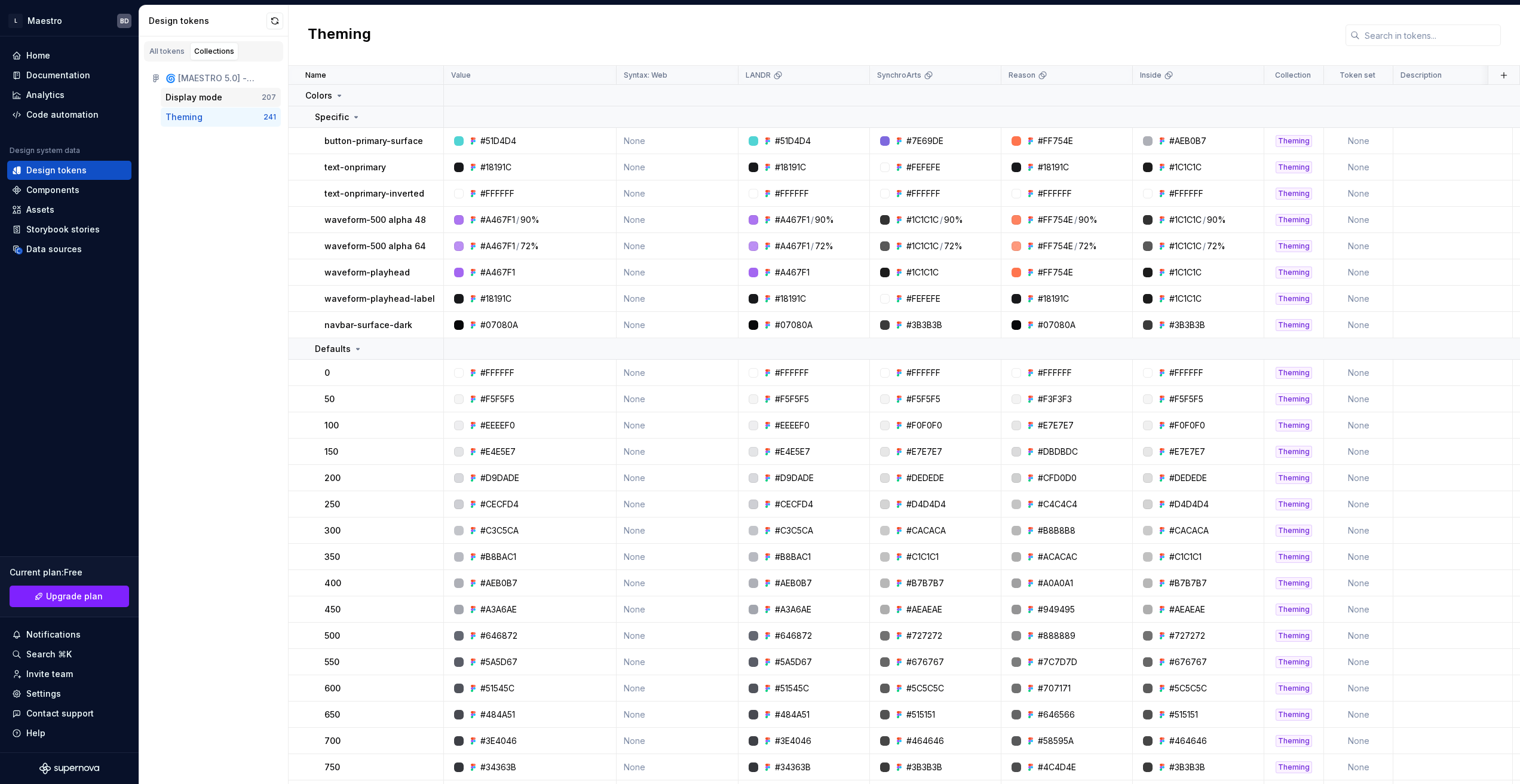
click at [205, 88] on div "Display mode 207" at bounding box center [220, 97] width 120 height 19
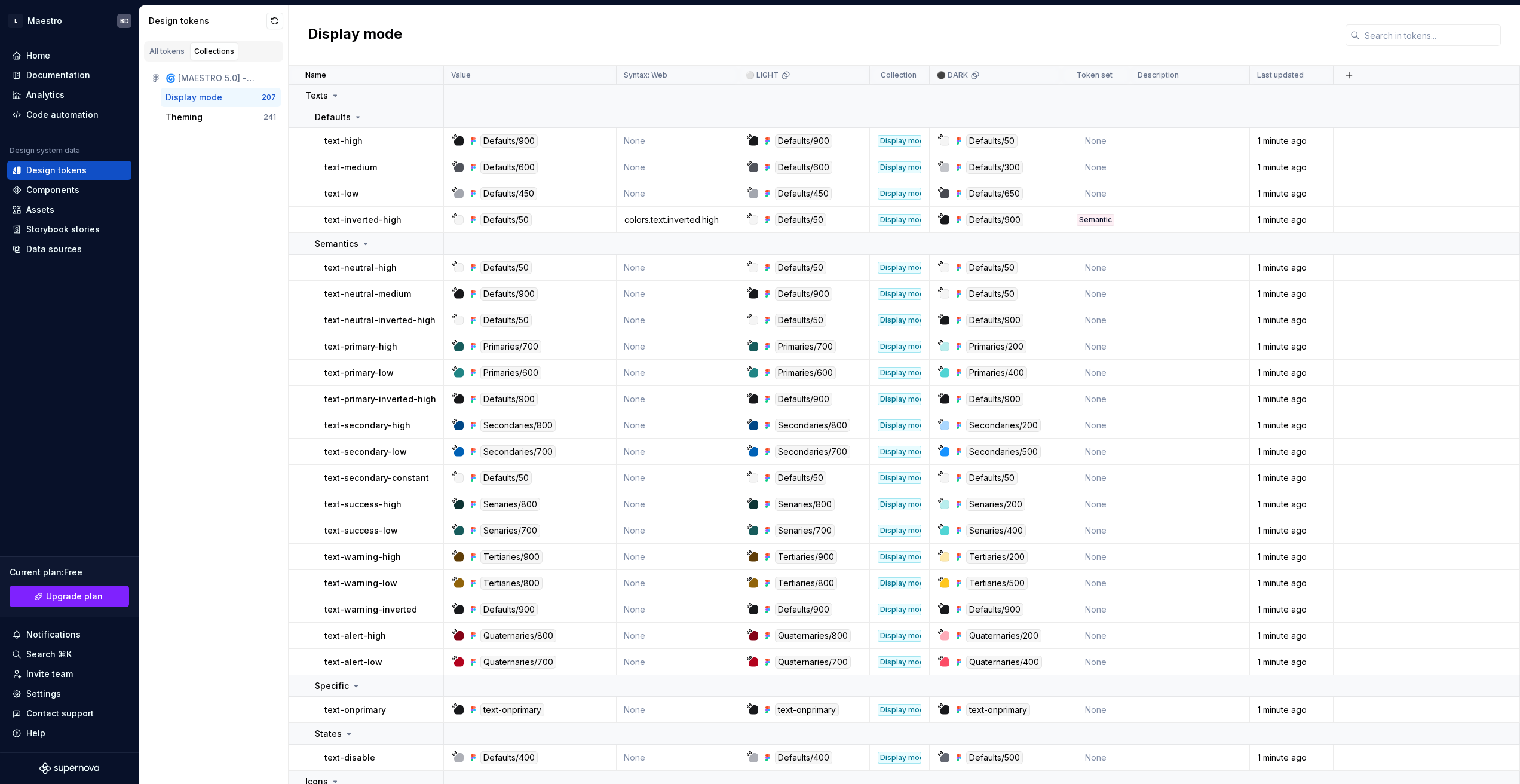
click at [1444, 760] on td at bounding box center [1427, 758] width 186 height 27
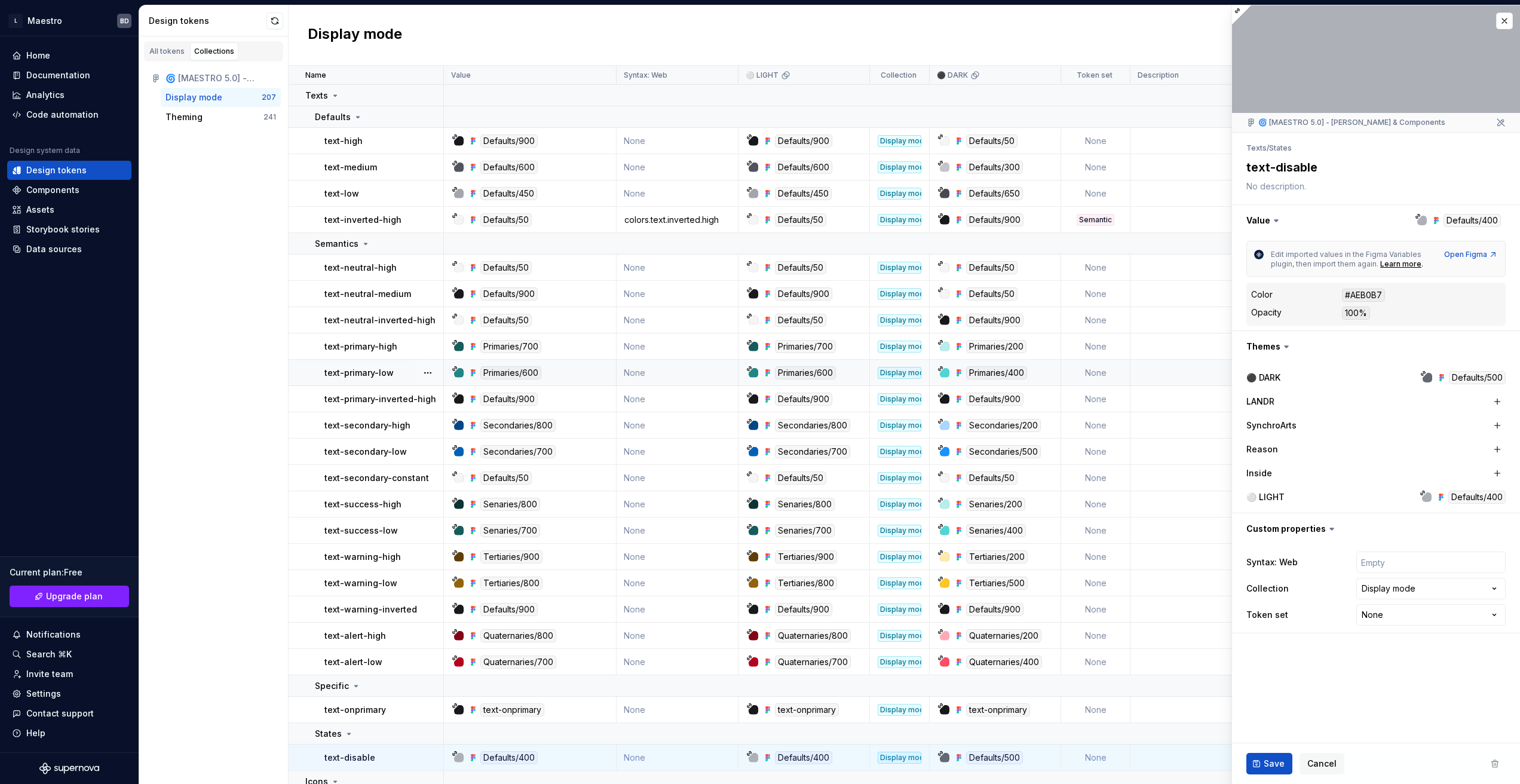
type textarea "*"
click at [1501, 22] on button "button" at bounding box center [1505, 21] width 17 height 17
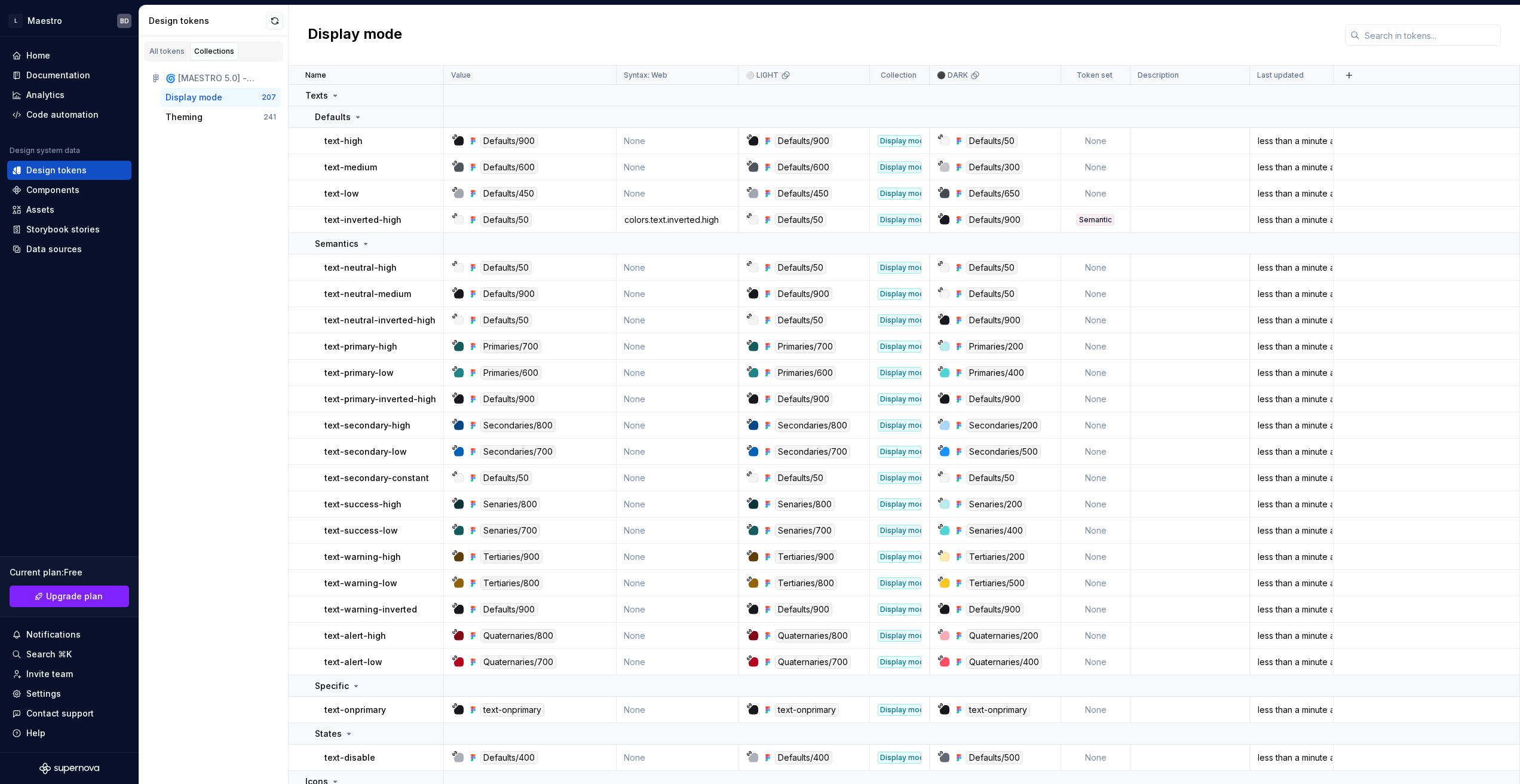
scroll to position [1, 0]
